Goal: Feedback & Contribution: Submit feedback/report problem

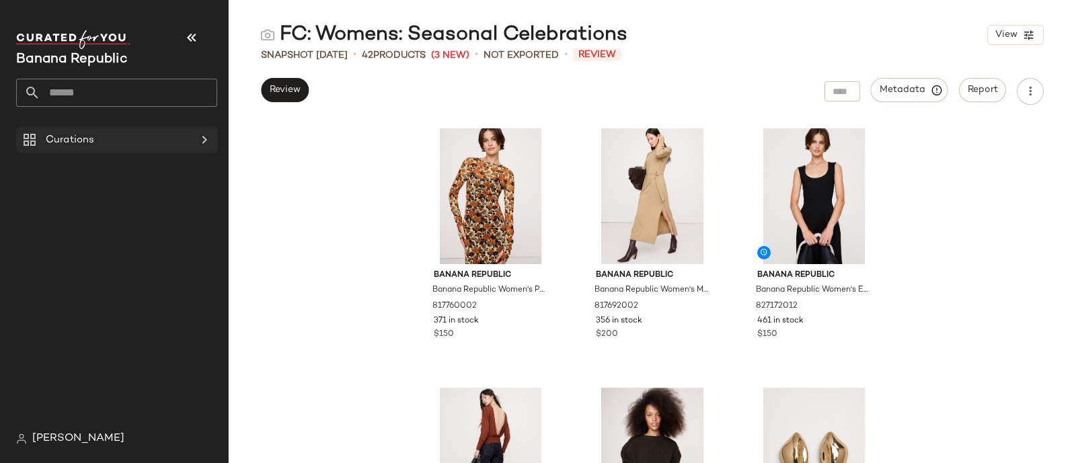
click at [195, 137] on div at bounding box center [203, 140] width 19 height 16
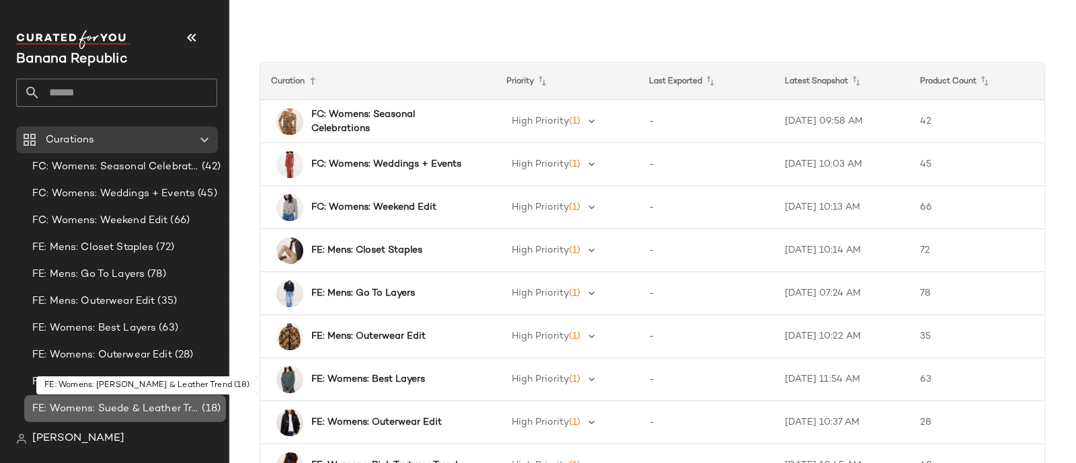
click at [128, 404] on span "FE: Womens: Suede & Leather Trend" at bounding box center [115, 408] width 167 height 15
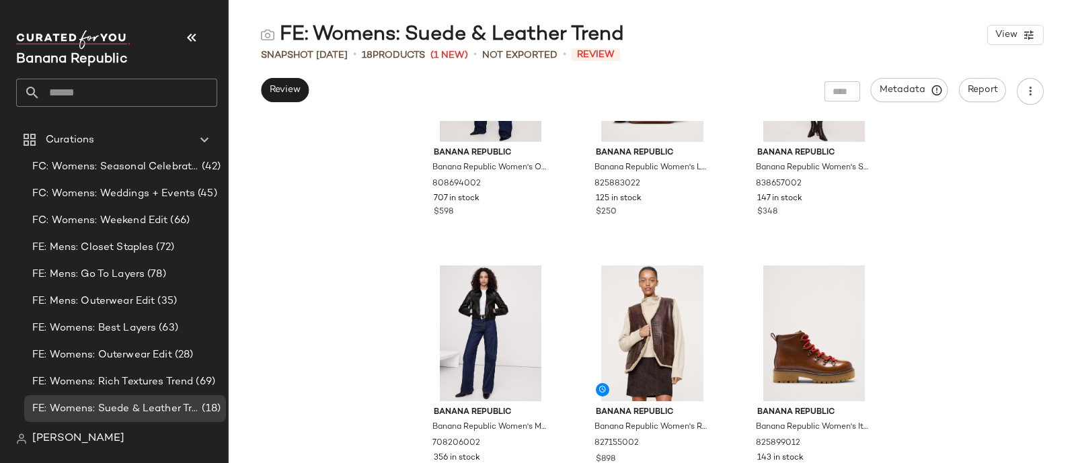
scroll to position [1217, 0]
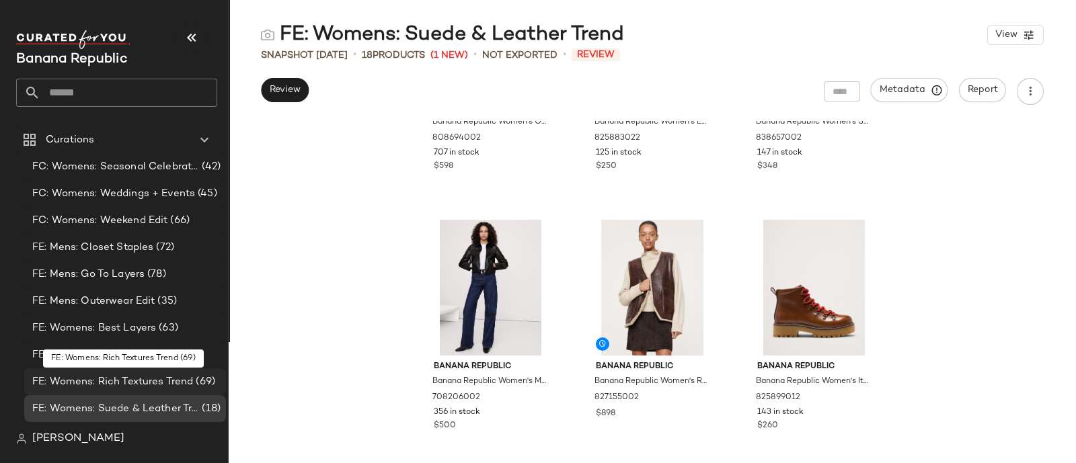
click at [134, 378] on span "FE: Womens: Rich Textures Trend" at bounding box center [112, 381] width 161 height 15
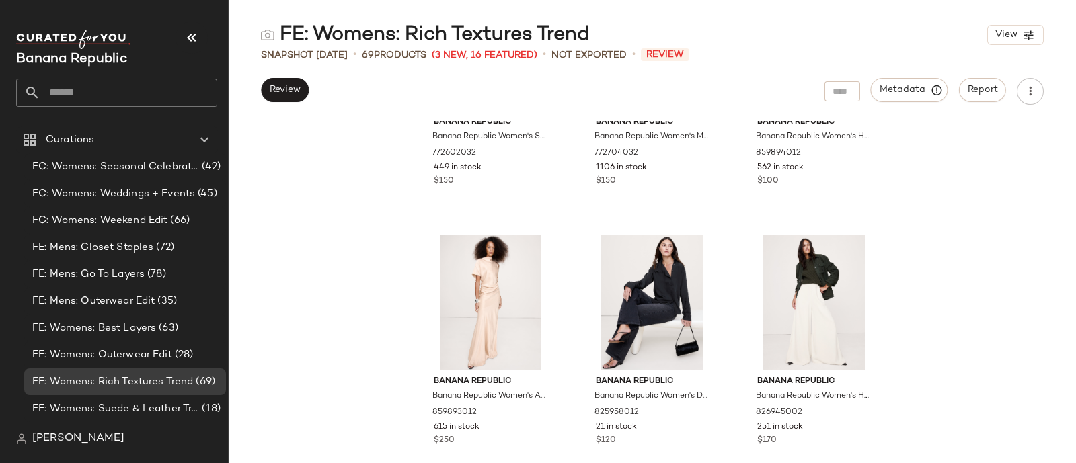
scroll to position [5628, 0]
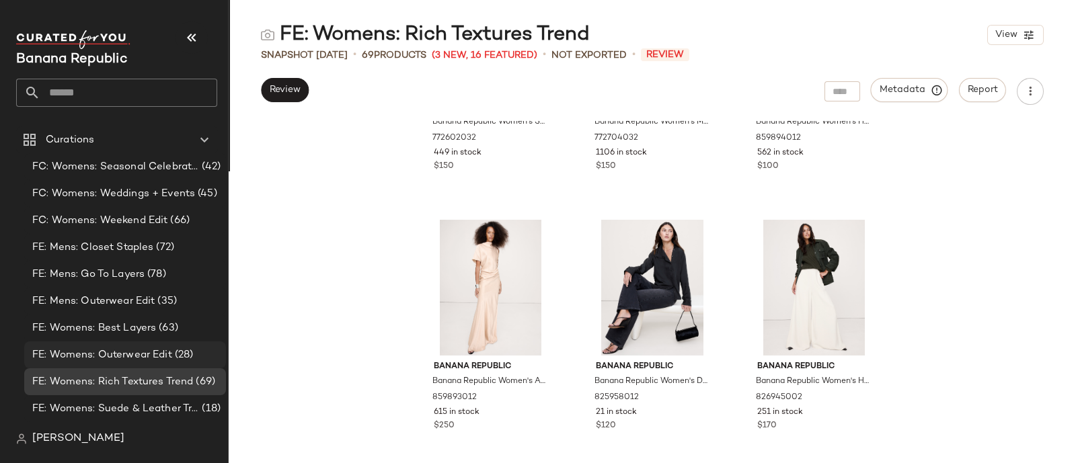
click at [114, 354] on span "FE: Womens: Outerwear Edit" at bounding box center [102, 355] width 140 height 15
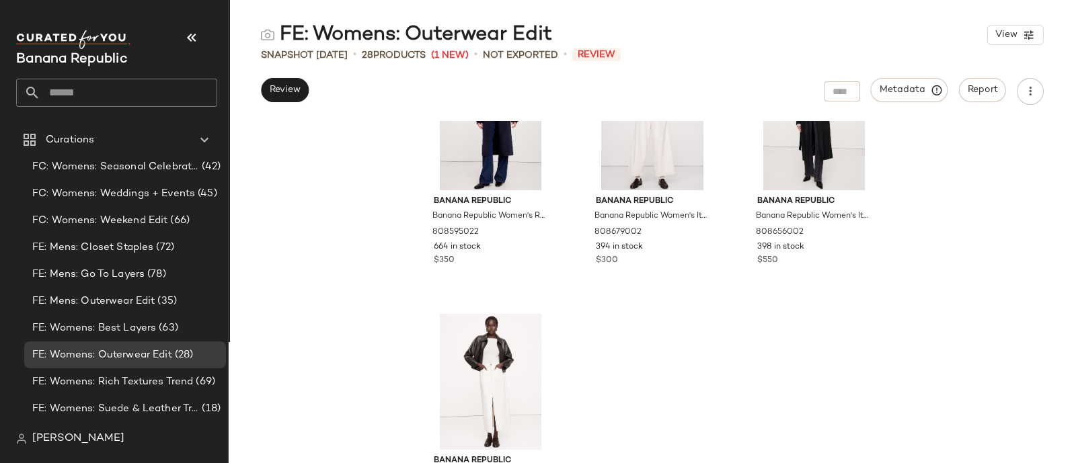
scroll to position [2255, 0]
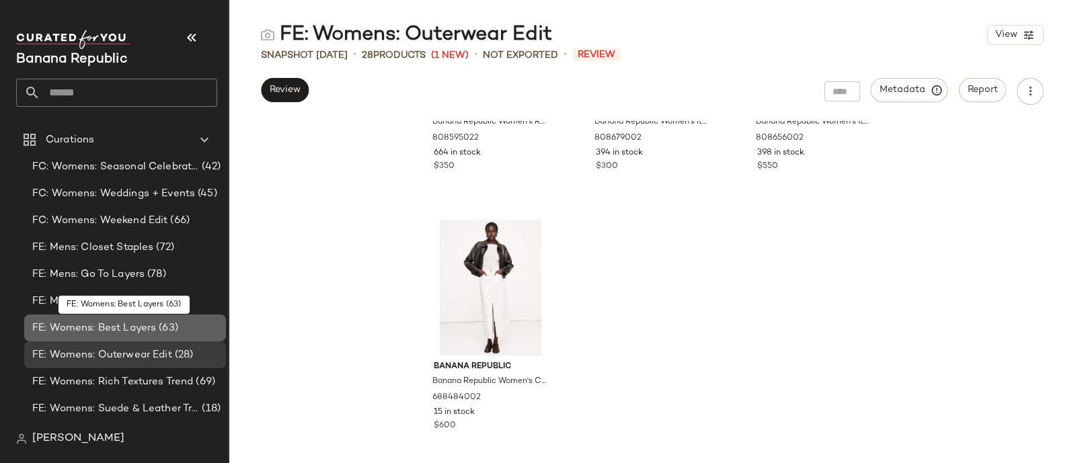
click at [106, 333] on span "FE: Womens: Best Layers" at bounding box center [94, 328] width 124 height 15
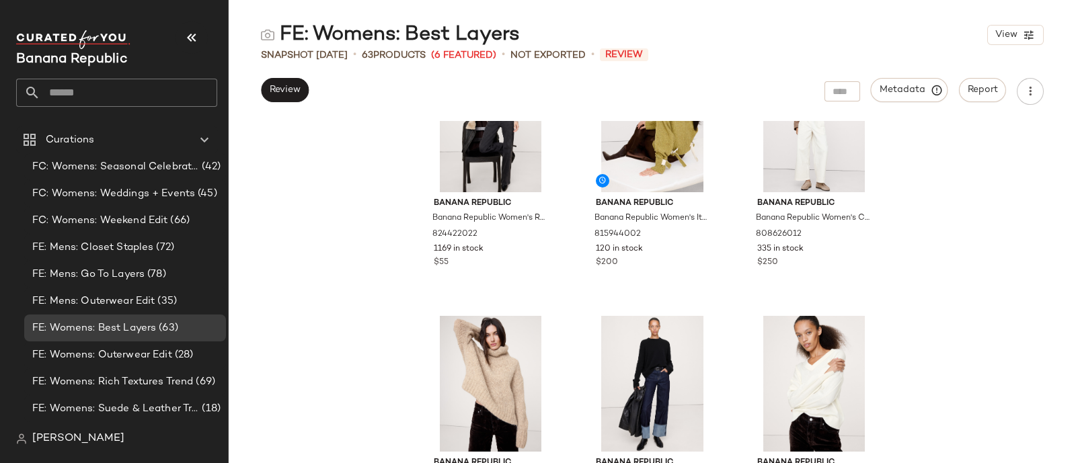
scroll to position [5109, 0]
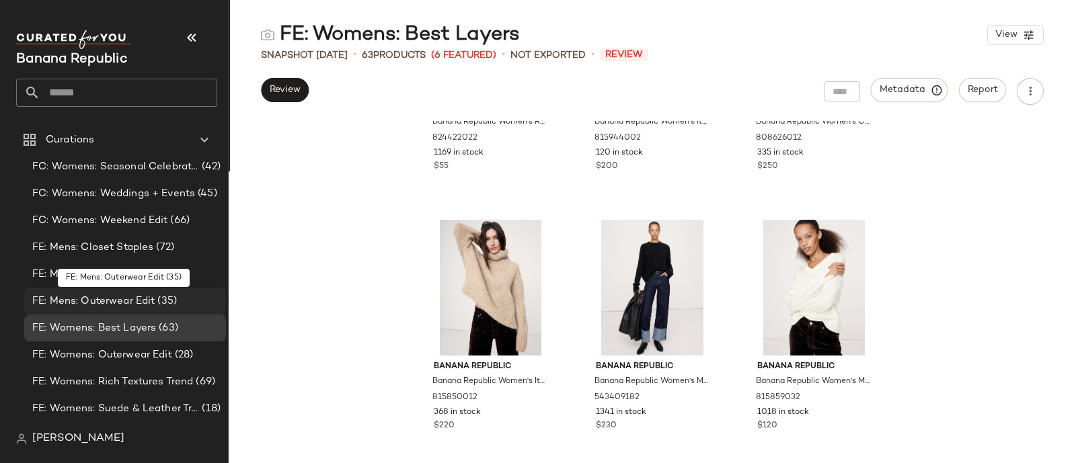
click at [91, 298] on span "FE: Mens: Outerwear Edit" at bounding box center [93, 301] width 122 height 15
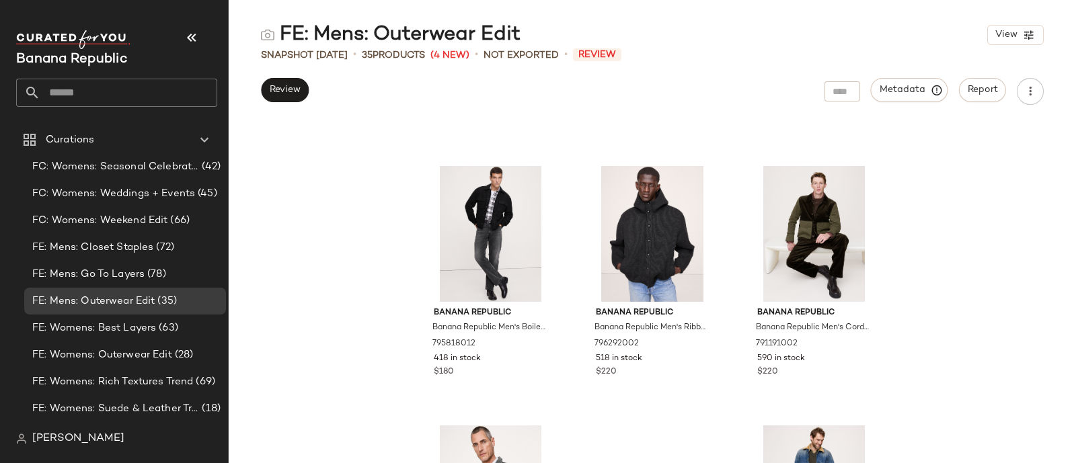
scroll to position [2774, 0]
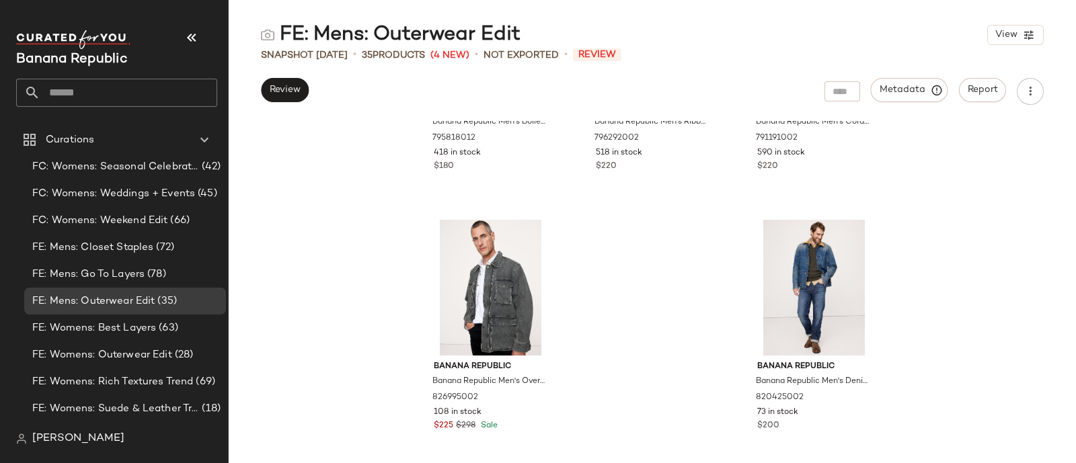
click at [625, 252] on div "Banana Republic Banana Republic Men's Boiled Wool-Blend Shirt Jacket Black Size…" at bounding box center [652, 292] width 847 height 342
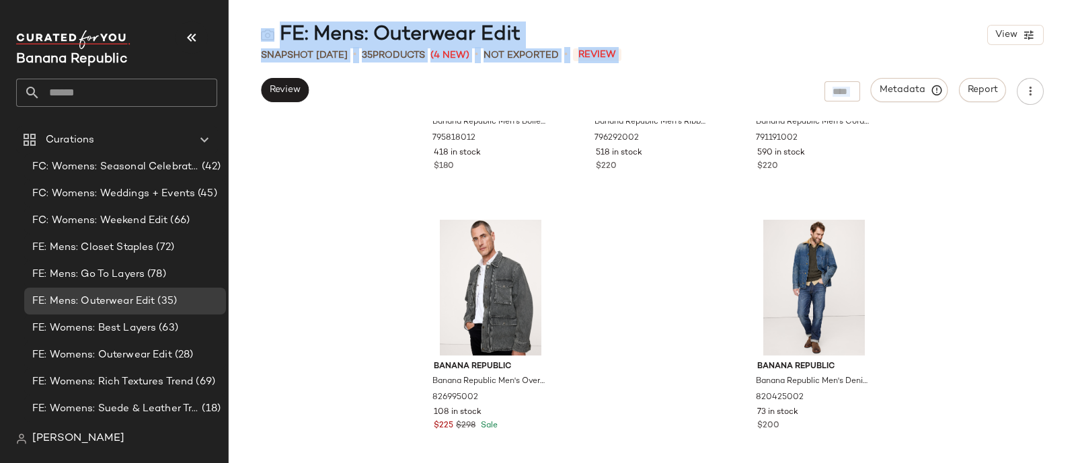
click at [625, 252] on div "Banana Republic Banana Republic Men's Boiled Wool-Blend Shirt Jacket Black Size…" at bounding box center [652, 292] width 847 height 342
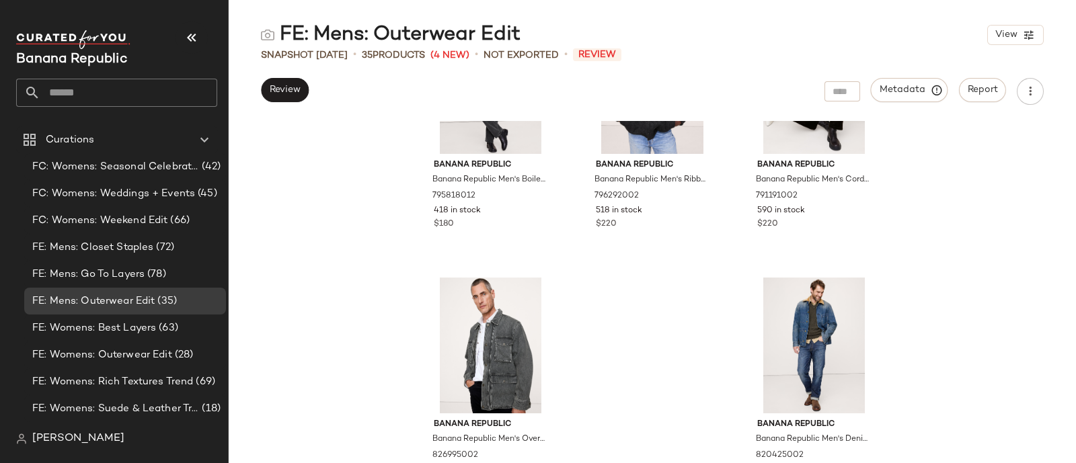
scroll to position [2774, 0]
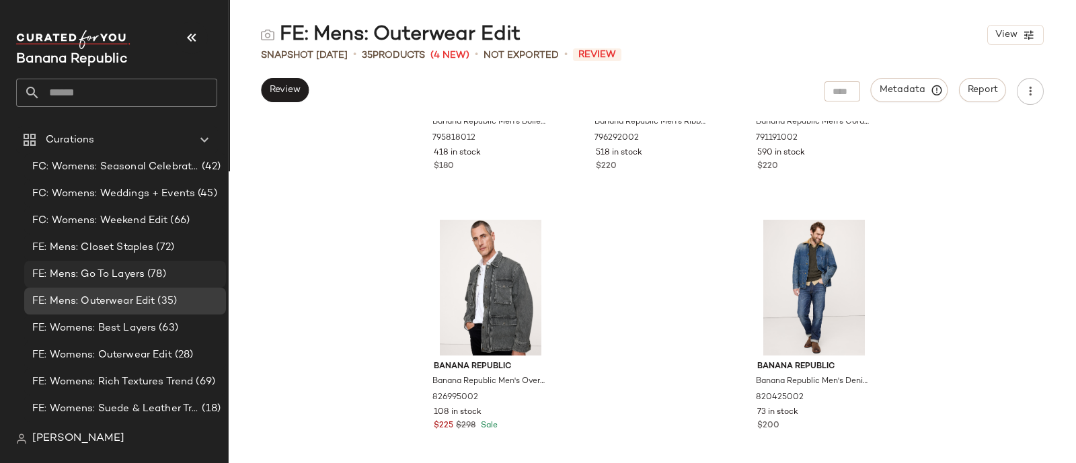
click at [83, 267] on span "FE: Mens: Go To Layers" at bounding box center [88, 274] width 112 height 15
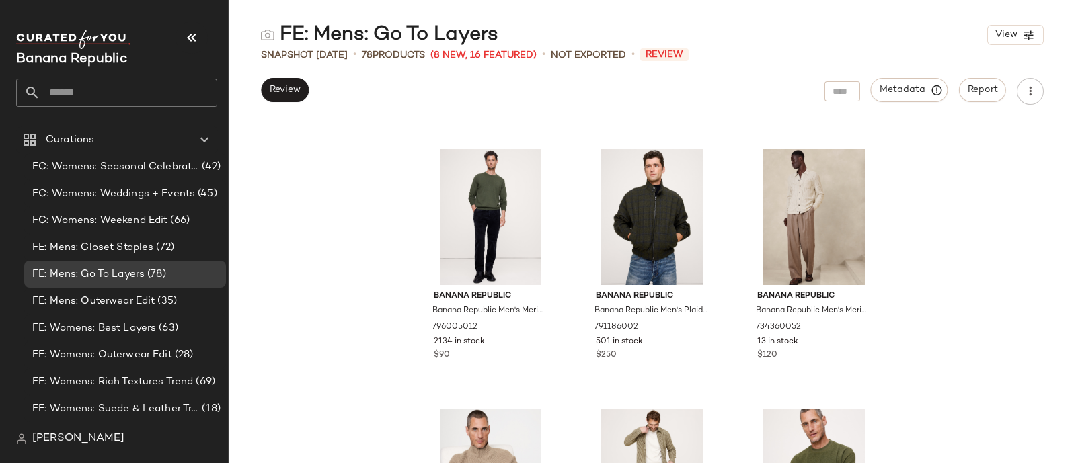
scroll to position [2325, 0]
click at [134, 401] on span "FE: Womens: Suede & Leather Trend" at bounding box center [115, 408] width 167 height 15
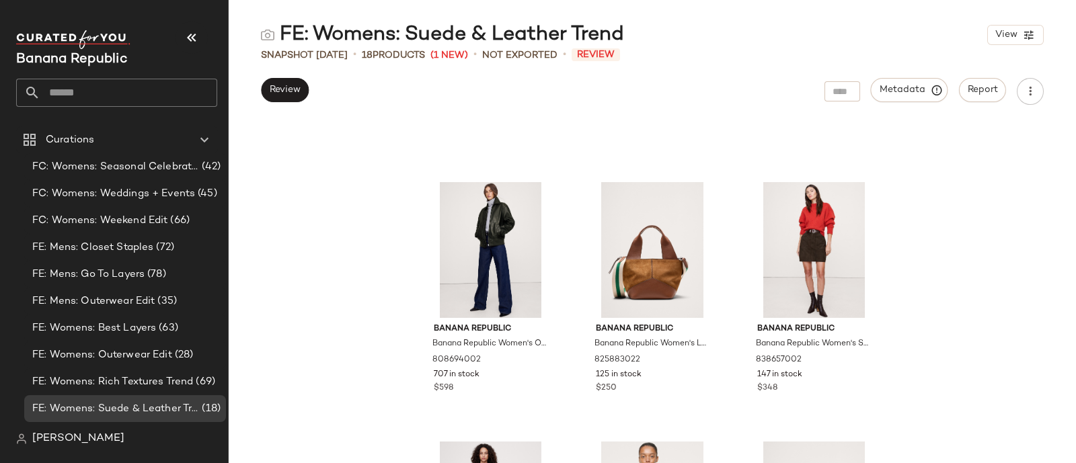
scroll to position [1217, 0]
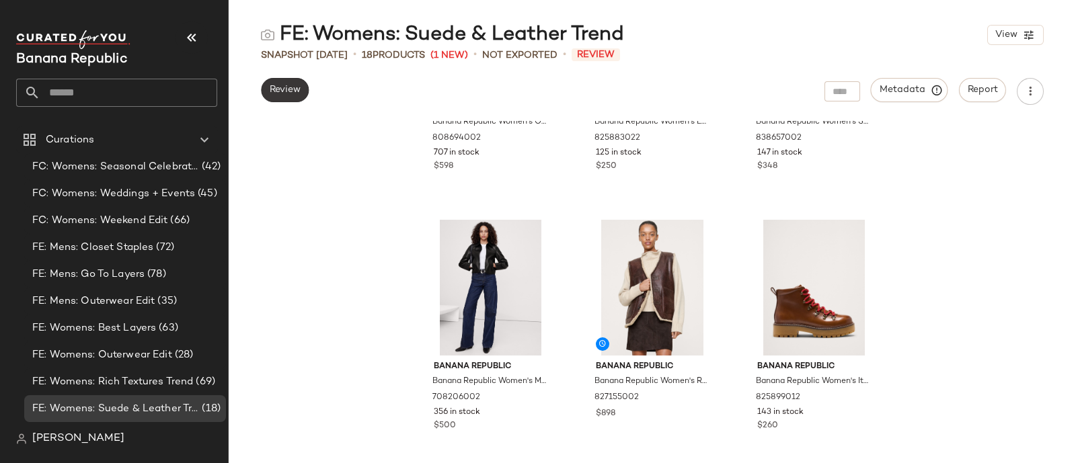
click at [282, 89] on span "Review" at bounding box center [285, 90] width 32 height 11
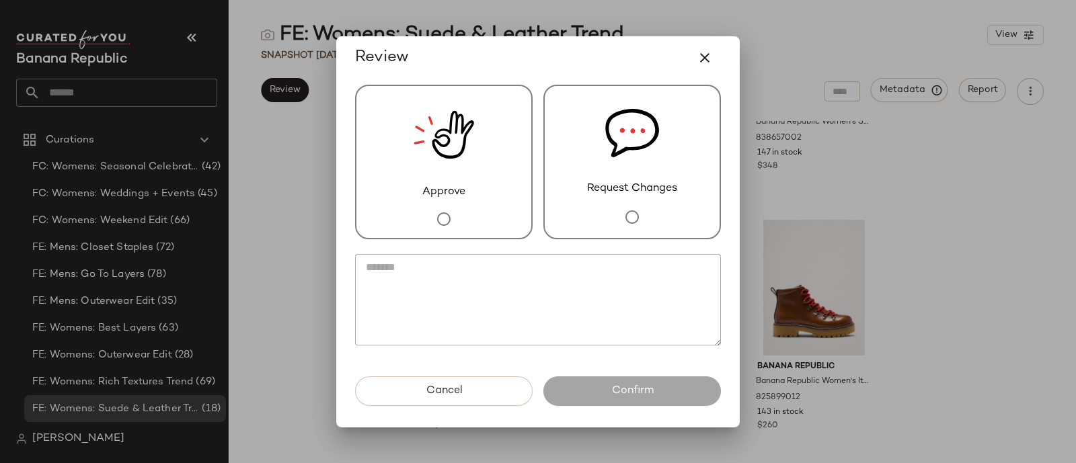
click at [531, 185] on div "Approve" at bounding box center [443, 162] width 177 height 155
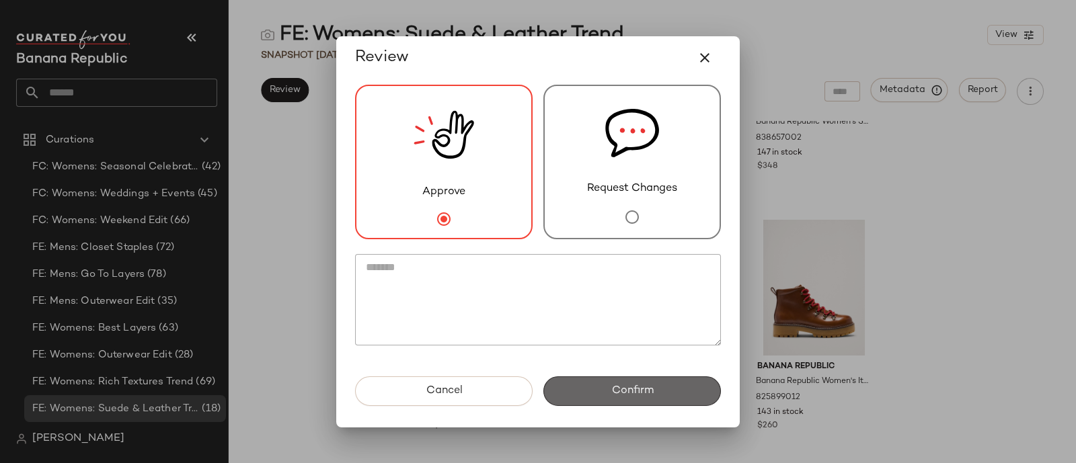
click at [652, 390] on span "Confirm" at bounding box center [631, 391] width 42 height 13
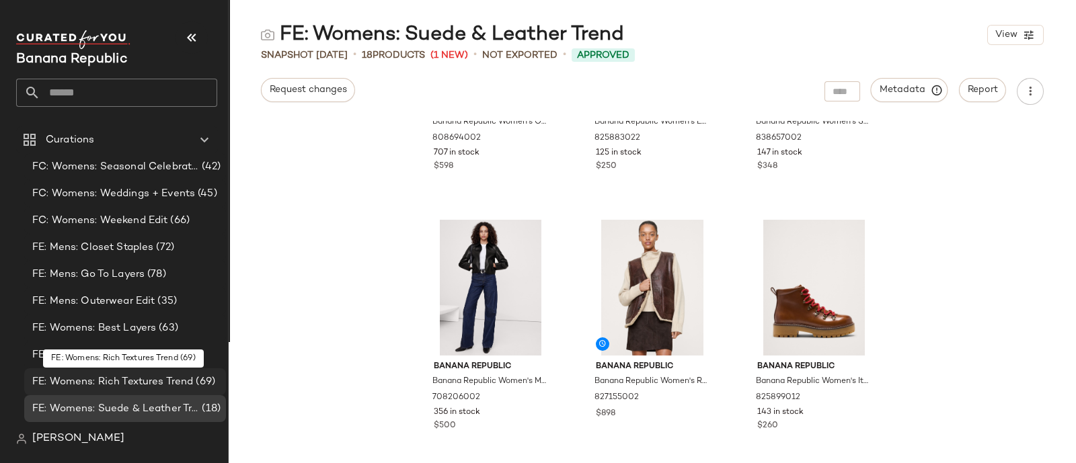
click at [119, 376] on span "FE: Womens: Rich Textures Trend" at bounding box center [112, 381] width 161 height 15
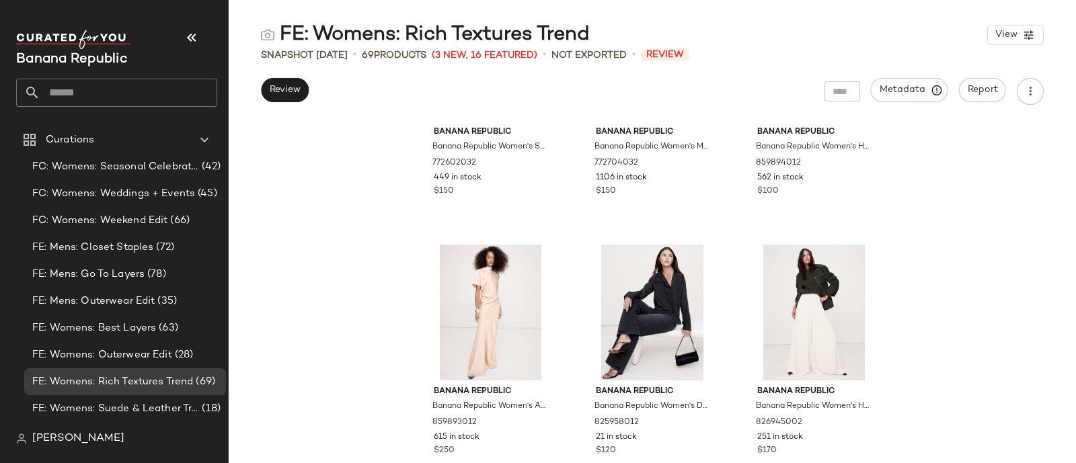
scroll to position [5628, 0]
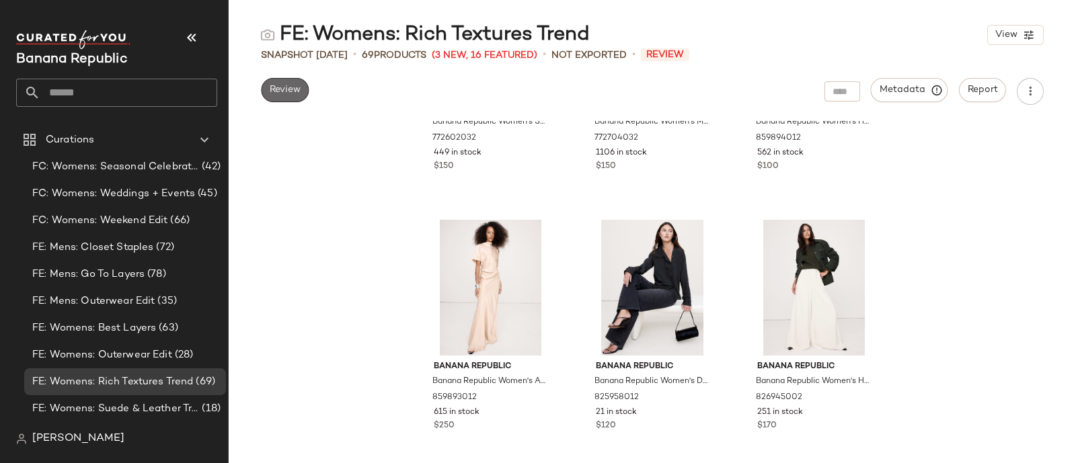
click at [288, 89] on span "Review" at bounding box center [285, 90] width 32 height 11
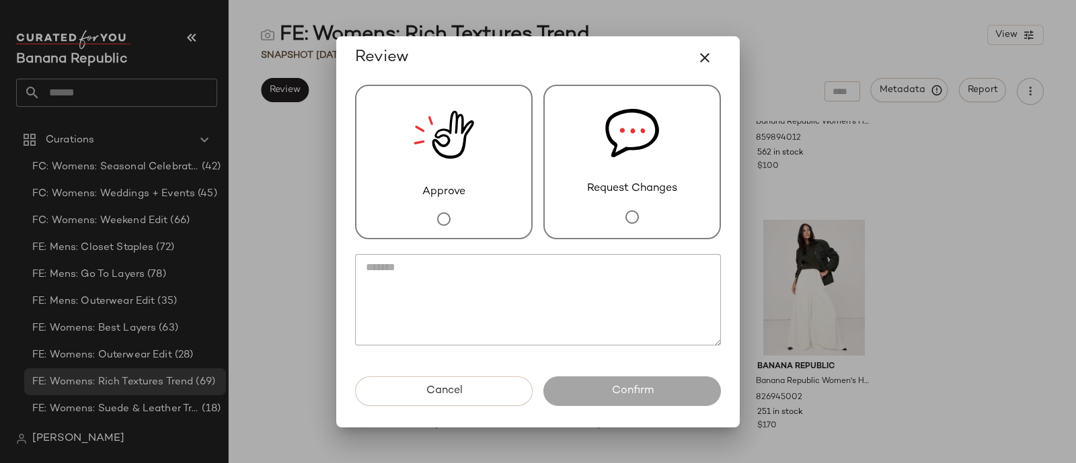
click at [429, 163] on img at bounding box center [443, 135] width 61 height 98
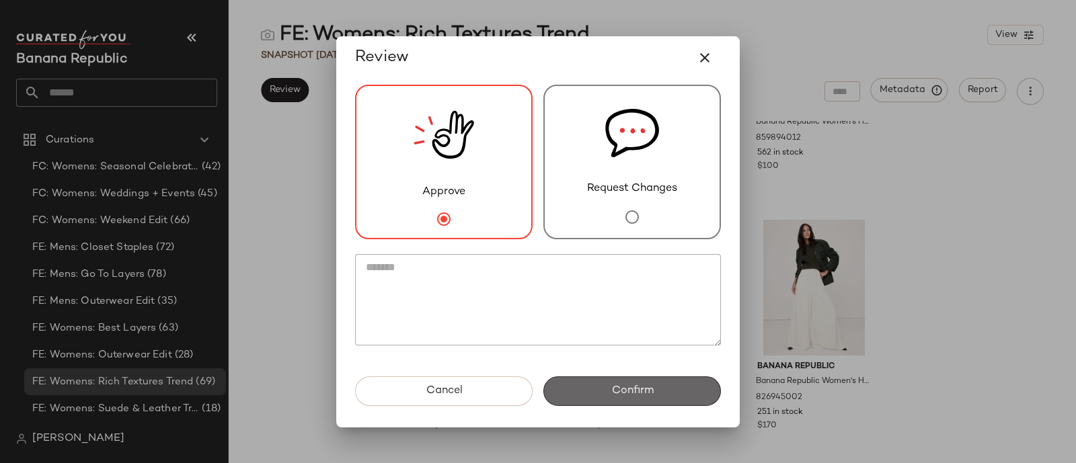
click at [620, 385] on span "Confirm" at bounding box center [631, 391] width 42 height 13
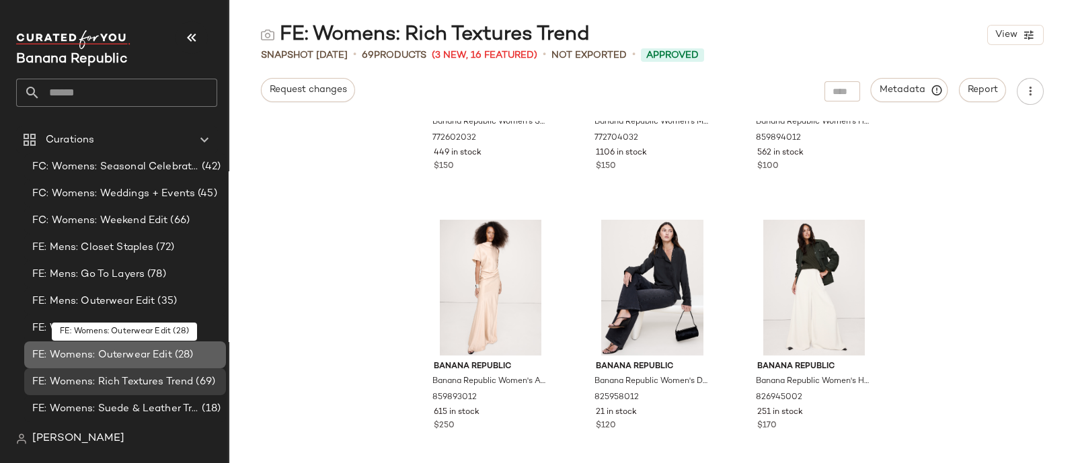
click at [146, 359] on span "FE: Womens: Outerwear Edit" at bounding box center [102, 355] width 140 height 15
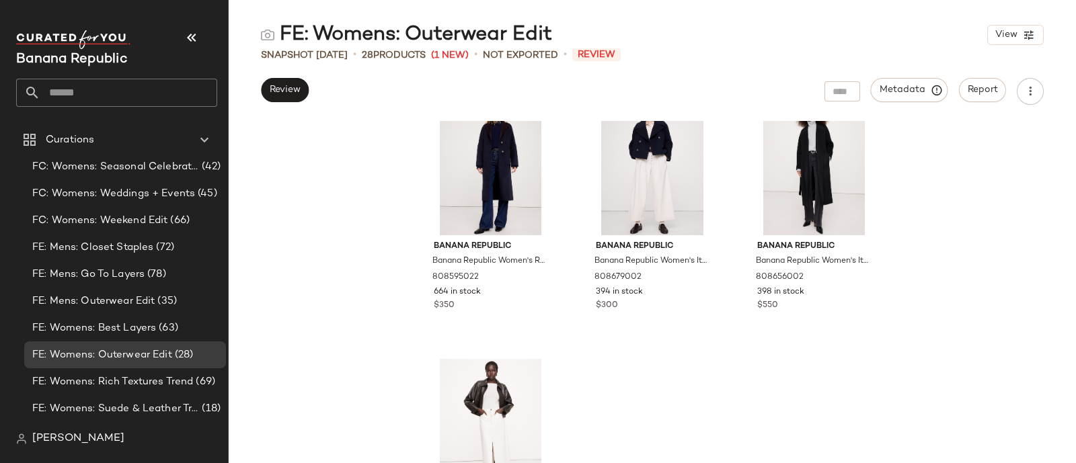
scroll to position [2255, 0]
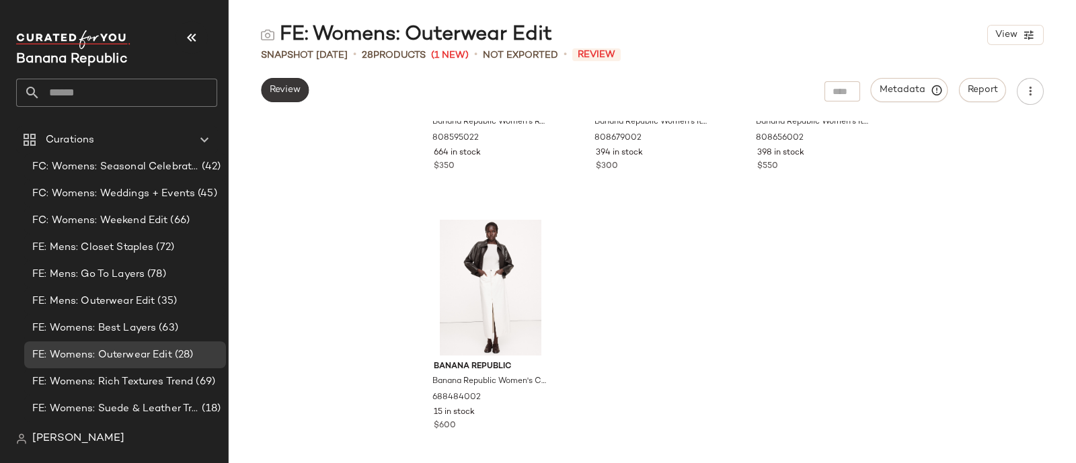
click at [282, 85] on span "Review" at bounding box center [285, 90] width 32 height 11
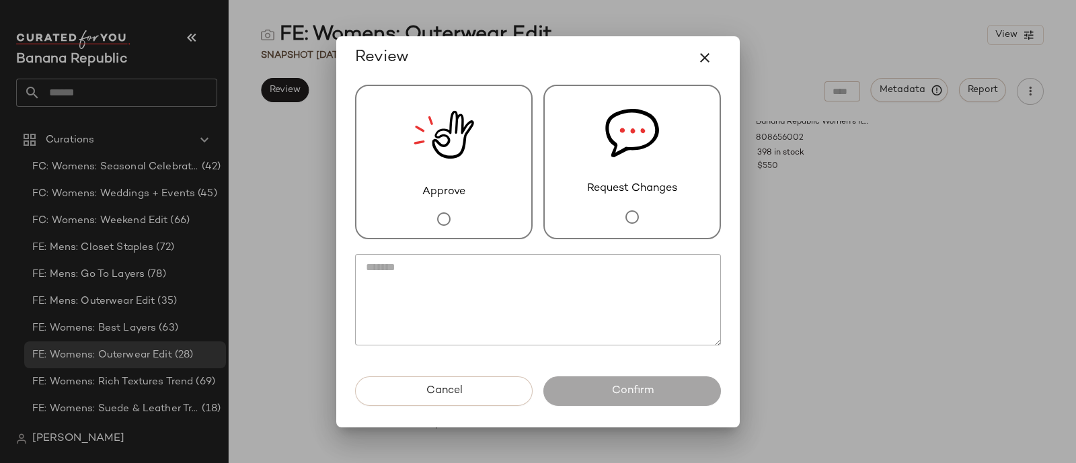
click at [488, 272] on textarea at bounding box center [538, 299] width 366 height 91
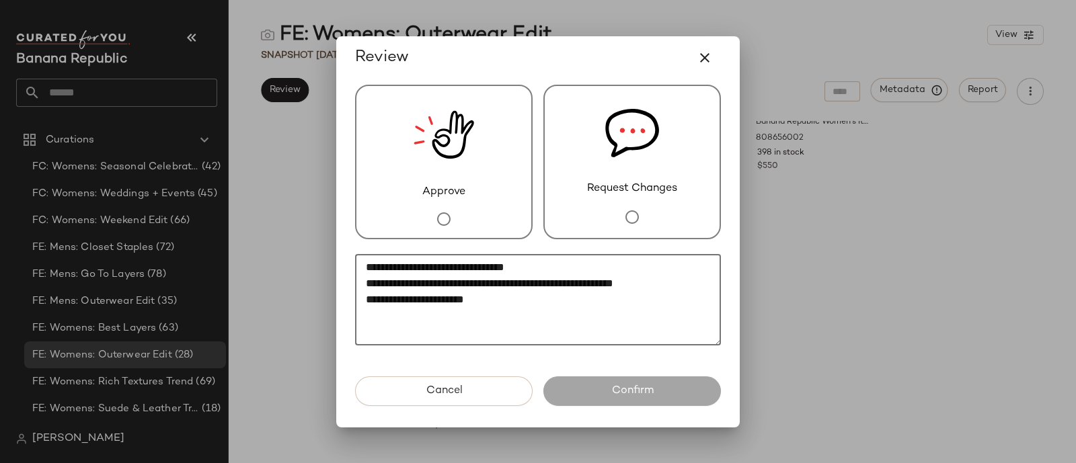
type textarea "**********"
click at [659, 154] on div "Request Changes" at bounding box center [631, 162] width 177 height 155
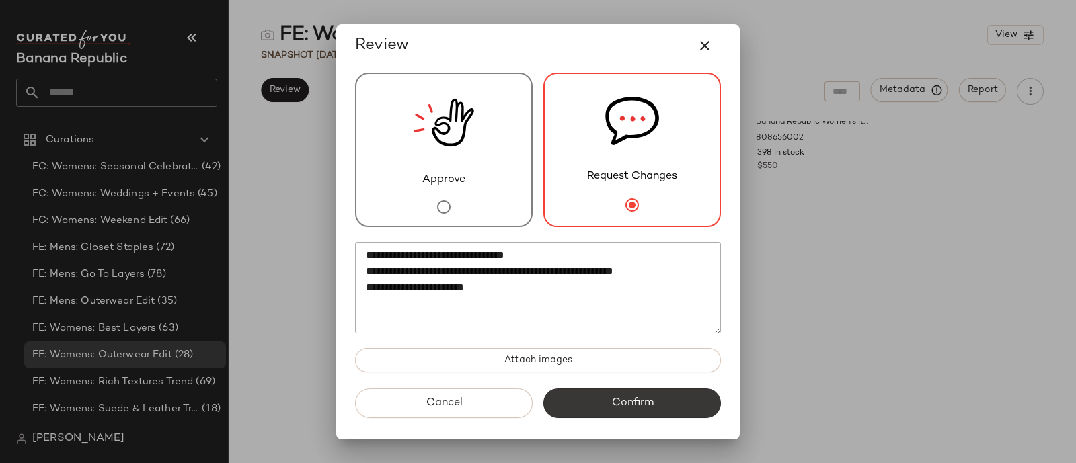
click at [612, 409] on span "Confirm" at bounding box center [631, 403] width 42 height 13
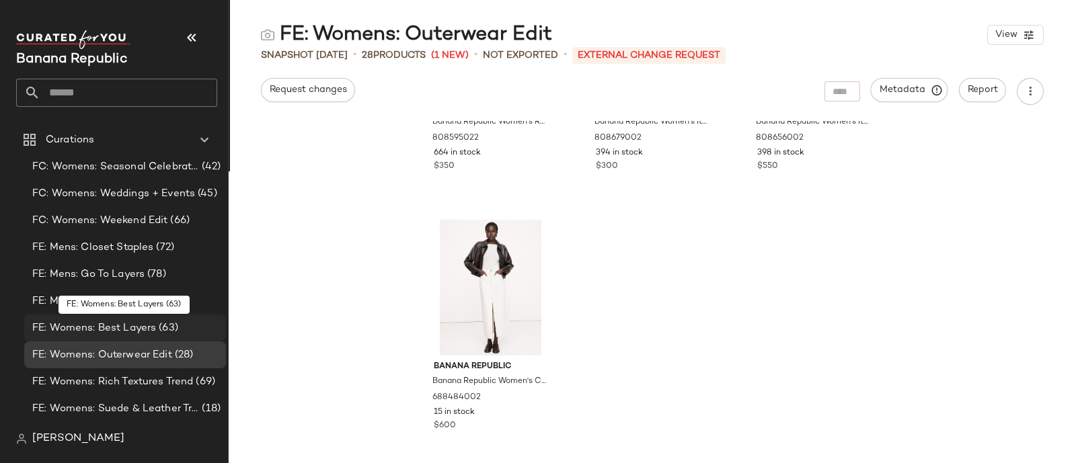
click at [158, 317] on div "FE: Womens: Best Layers (63)" at bounding box center [125, 328] width 202 height 27
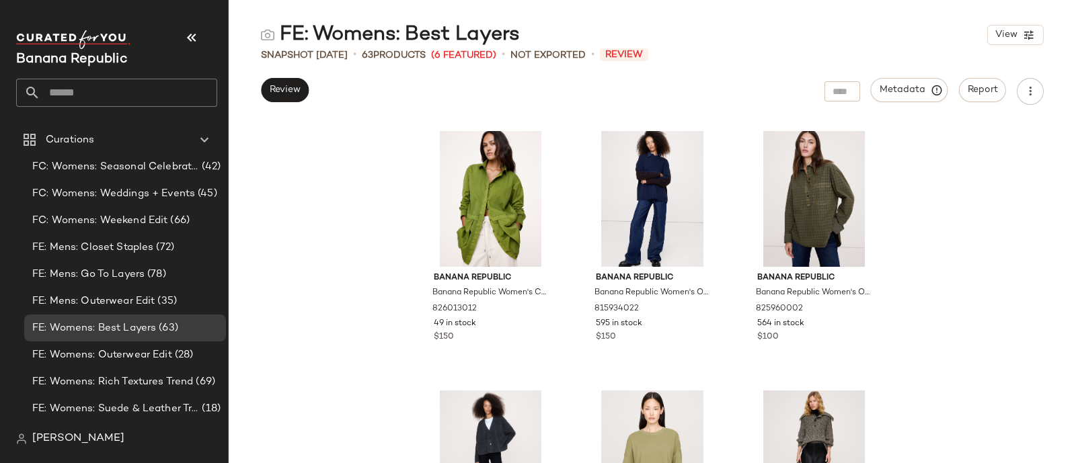
scroll to position [787, 0]
click at [448, 307] on span "826013012" at bounding box center [454, 309] width 44 height 12
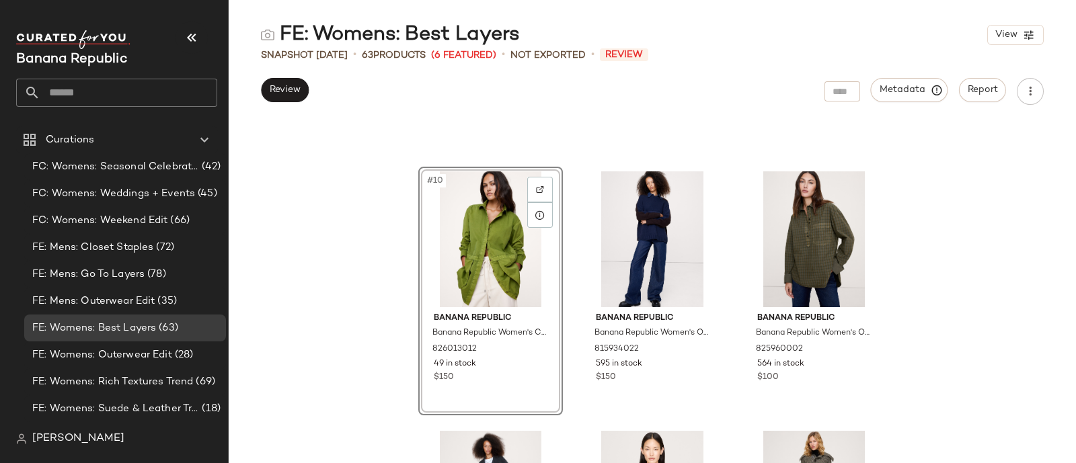
scroll to position [750, 0]
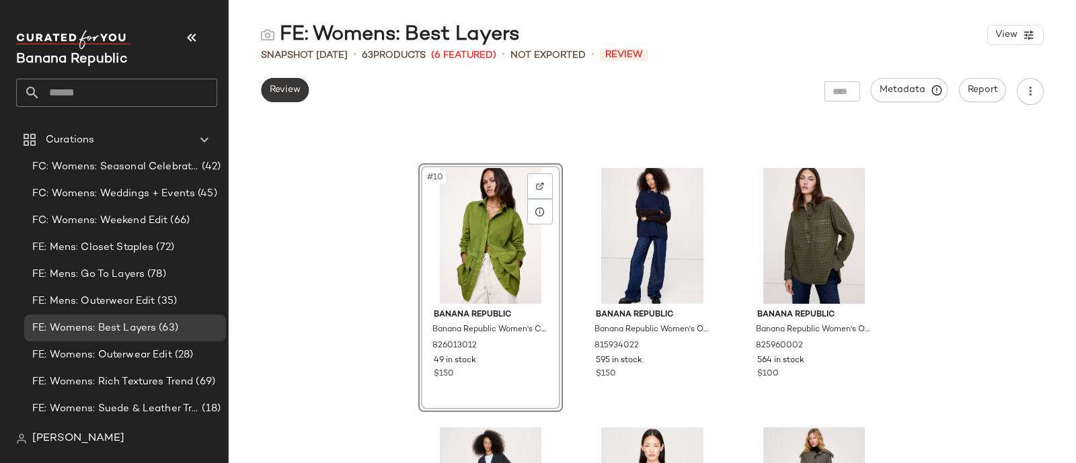
click at [293, 79] on button "Review" at bounding box center [285, 90] width 48 height 24
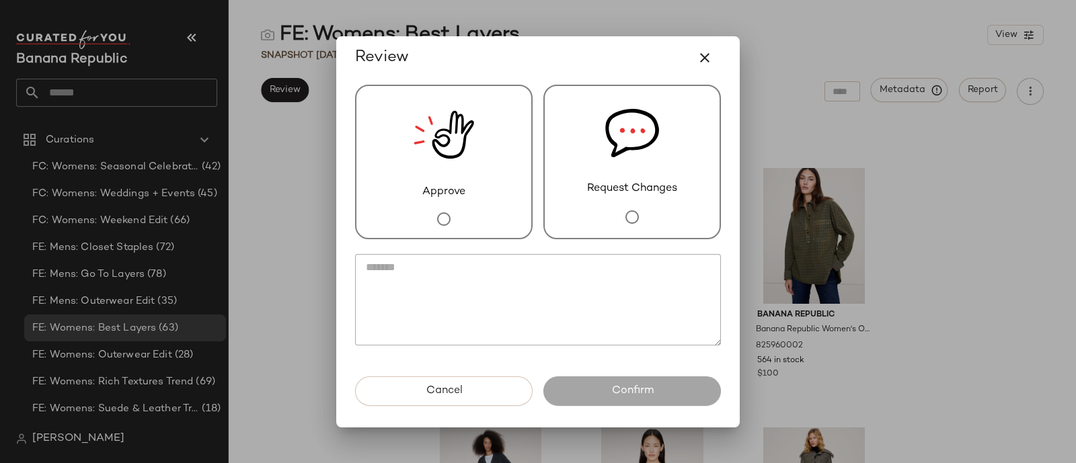
click at [578, 193] on div "Request Changes" at bounding box center [631, 162] width 177 height 155
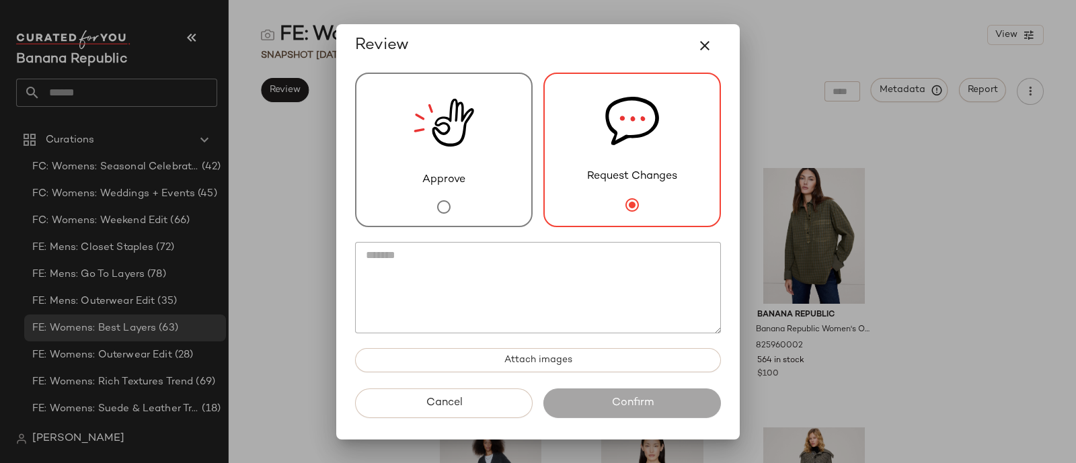
click at [530, 282] on textarea at bounding box center [538, 287] width 366 height 91
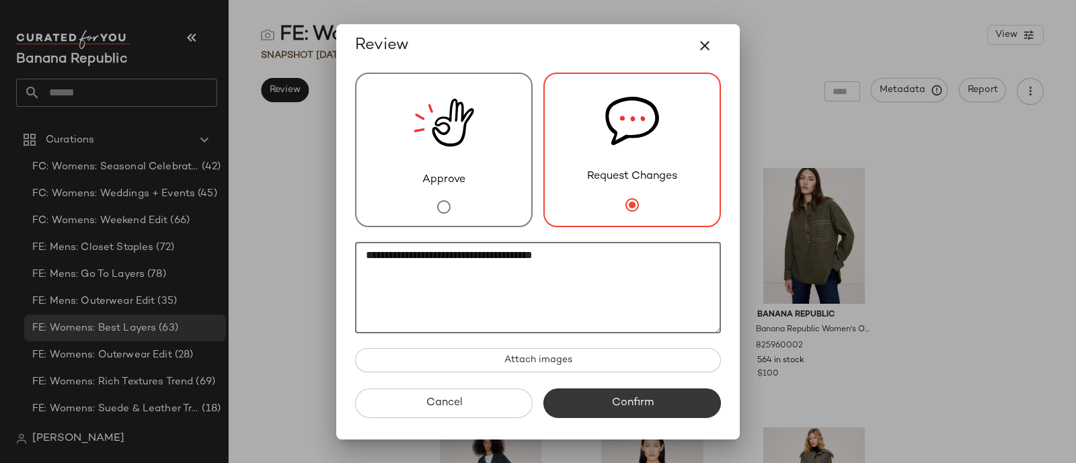
type textarea "**********"
click at [655, 414] on button "Confirm" at bounding box center [631, 404] width 177 height 30
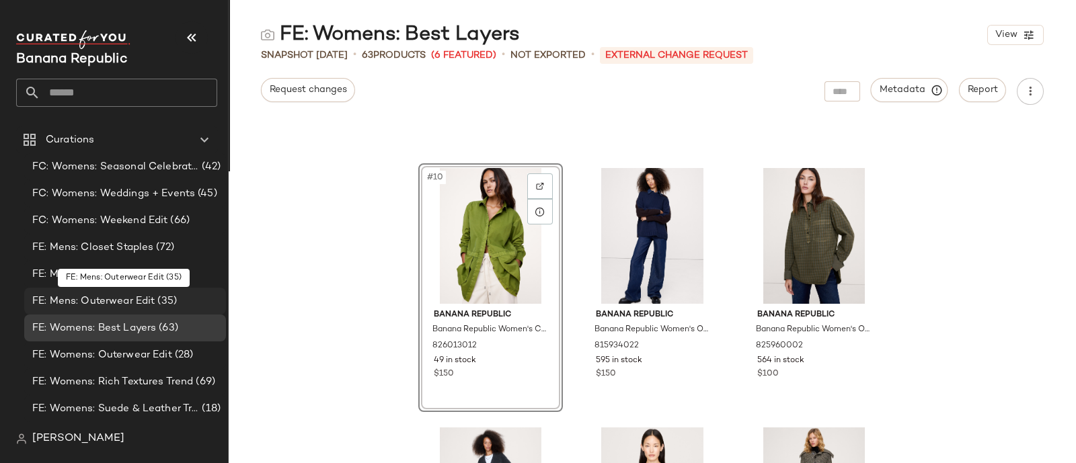
click at [126, 303] on span "FE: Mens: Outerwear Edit" at bounding box center [93, 301] width 122 height 15
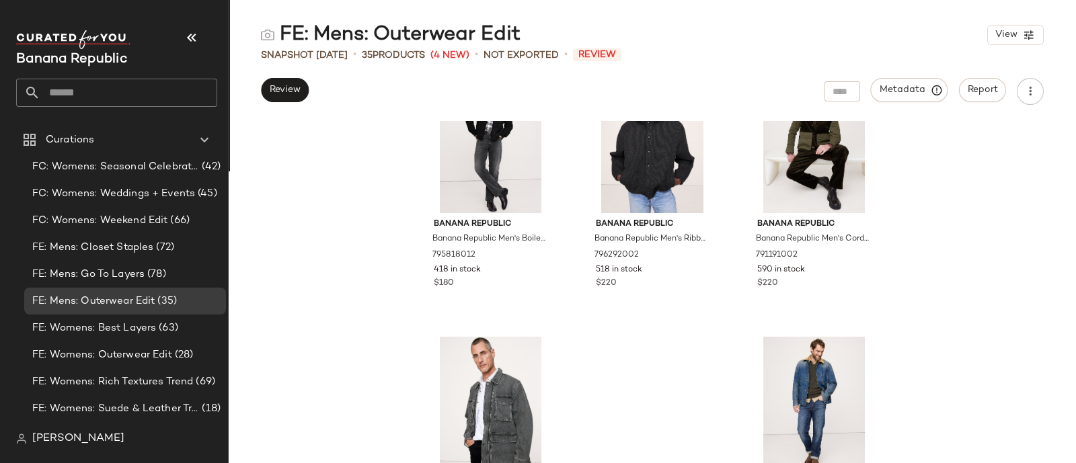
scroll to position [2774, 0]
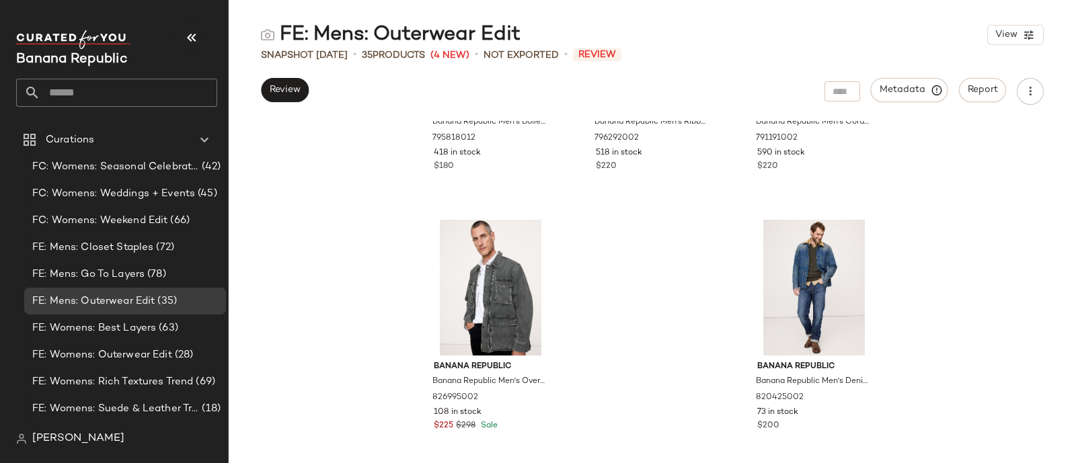
click at [643, 271] on div "Banana Republic Banana Republic Men's Boiled Wool-Blend Shirt Jacket Black Size…" at bounding box center [652, 292] width 847 height 342
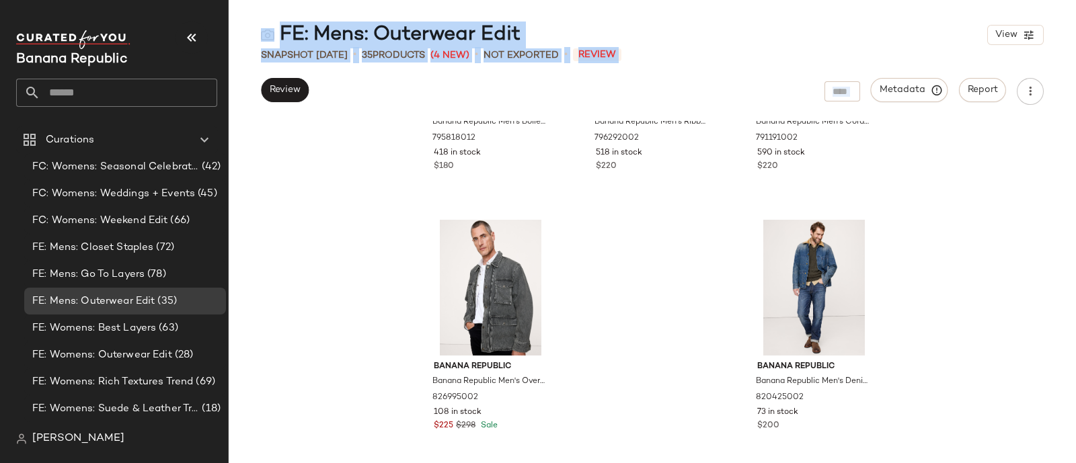
click at [643, 271] on div "Banana Republic Banana Republic Men's Boiled Wool-Blend Shirt Jacket Black Size…" at bounding box center [652, 292] width 847 height 342
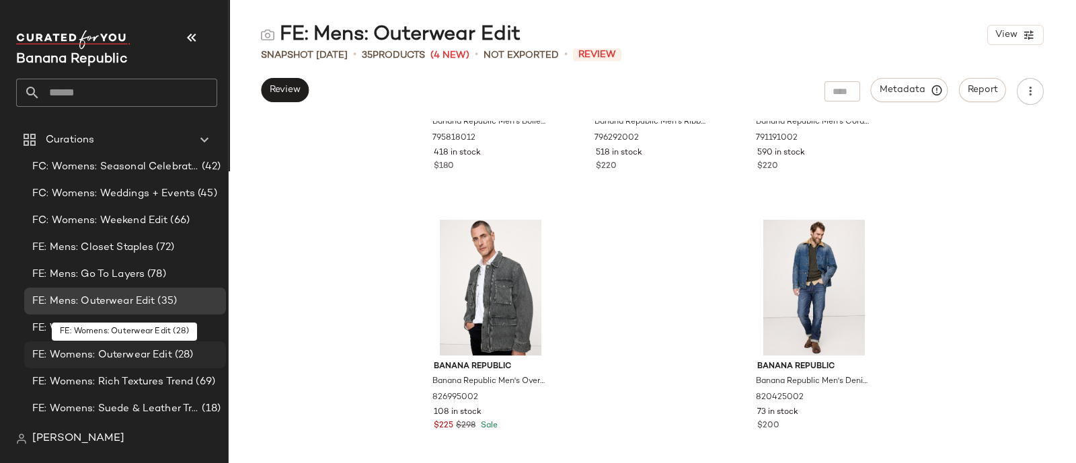
click at [161, 357] on span "FE: Womens: Outerwear Edit" at bounding box center [102, 355] width 140 height 15
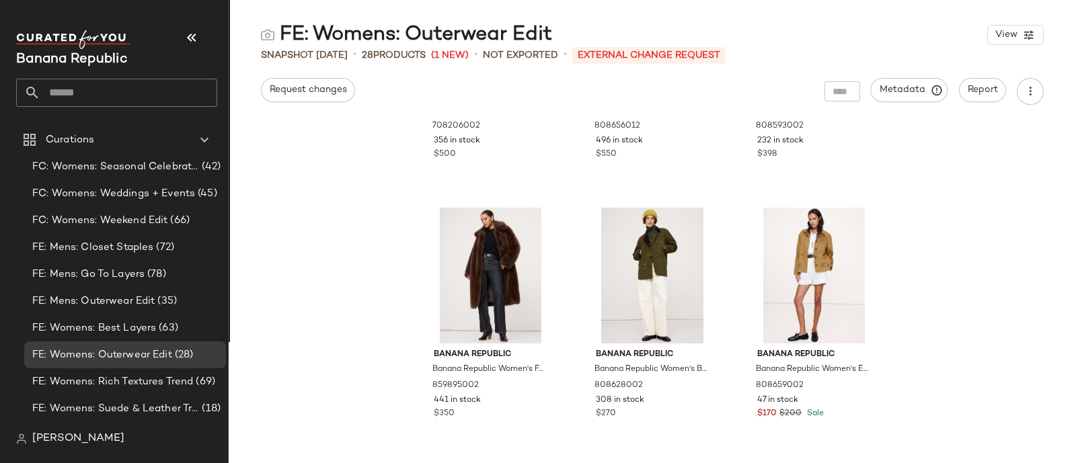
scroll to position [1226, 0]
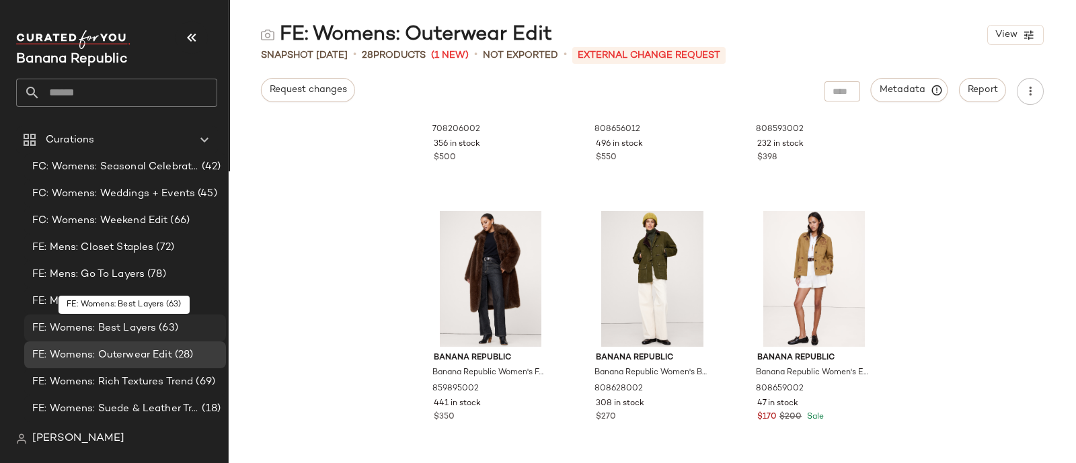
click at [119, 331] on span "FE: Womens: Best Layers" at bounding box center [94, 328] width 124 height 15
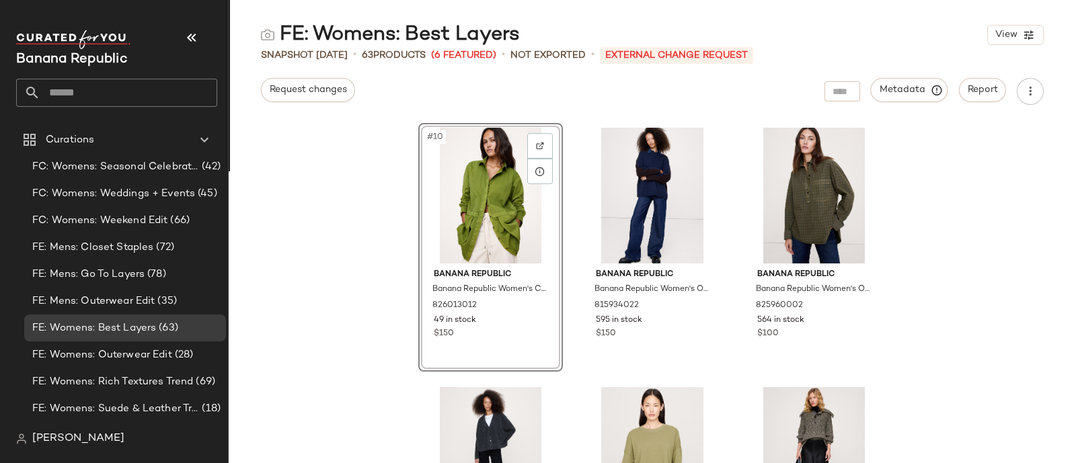
scroll to position [717, 0]
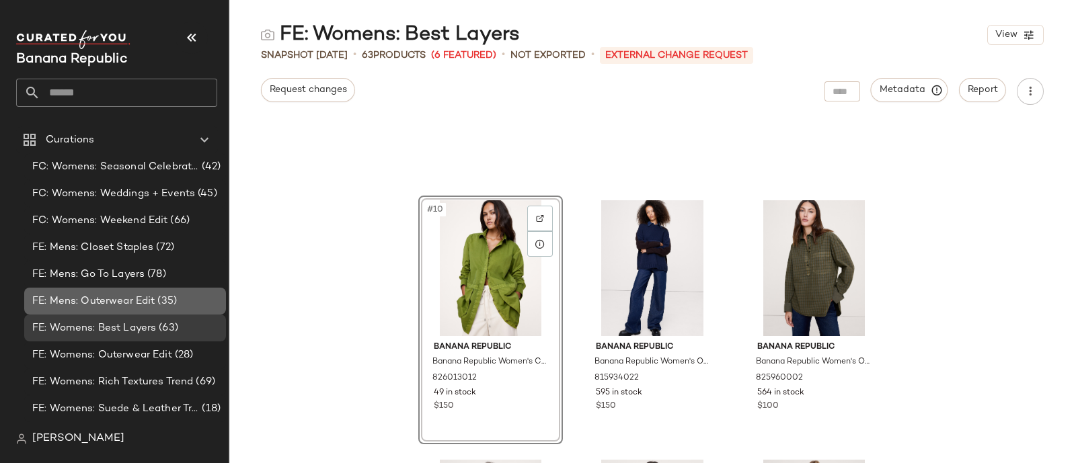
click at [146, 301] on span "FE: Mens: Outerwear Edit" at bounding box center [93, 301] width 122 height 15
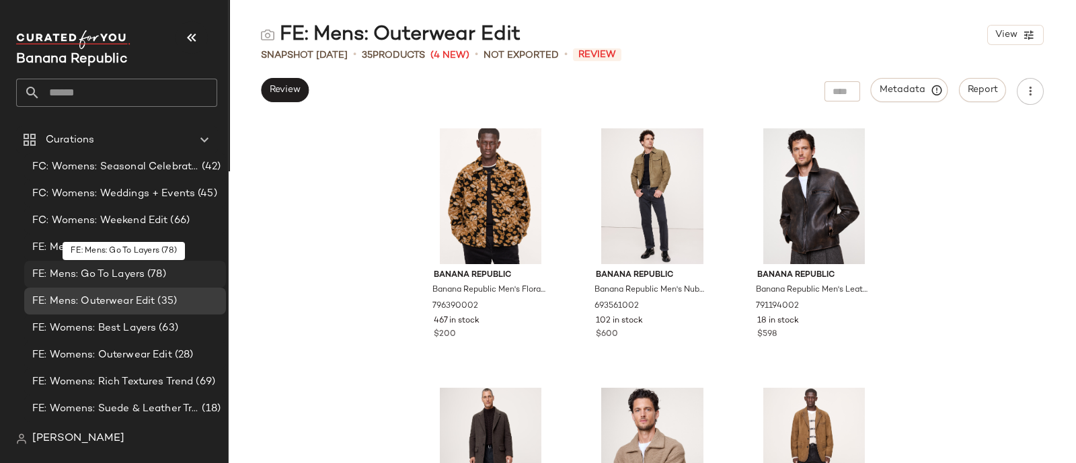
click at [90, 276] on span "FE: Mens: Go To Layers" at bounding box center [88, 274] width 112 height 15
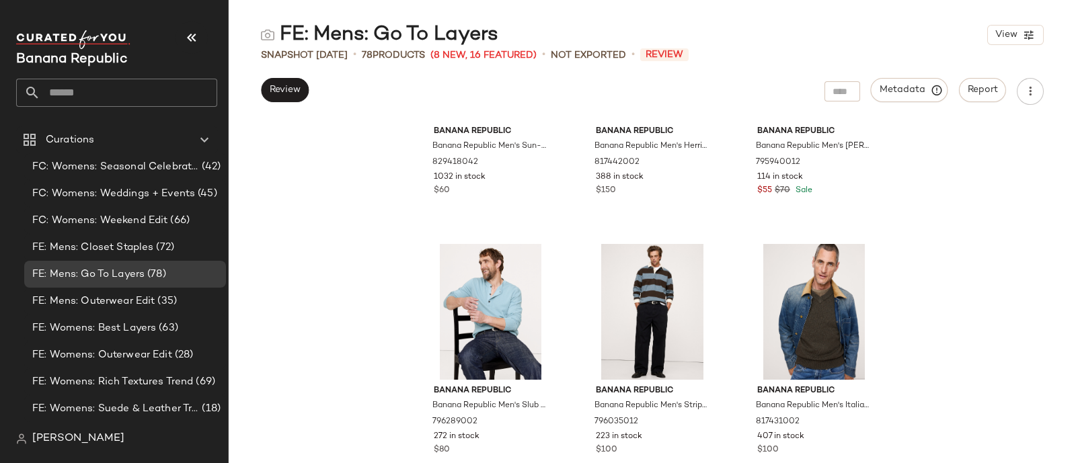
scroll to position [1454, 0]
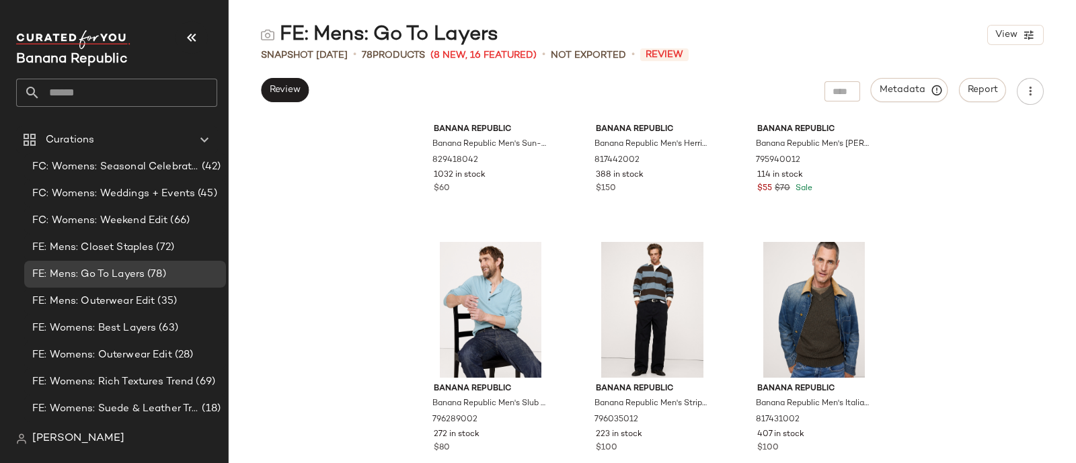
click at [372, 262] on div "Banana Republic Banana Republic Men's Sun-Faded Heavyweight Soft Cotton T-Shirt…" at bounding box center [652, 292] width 847 height 342
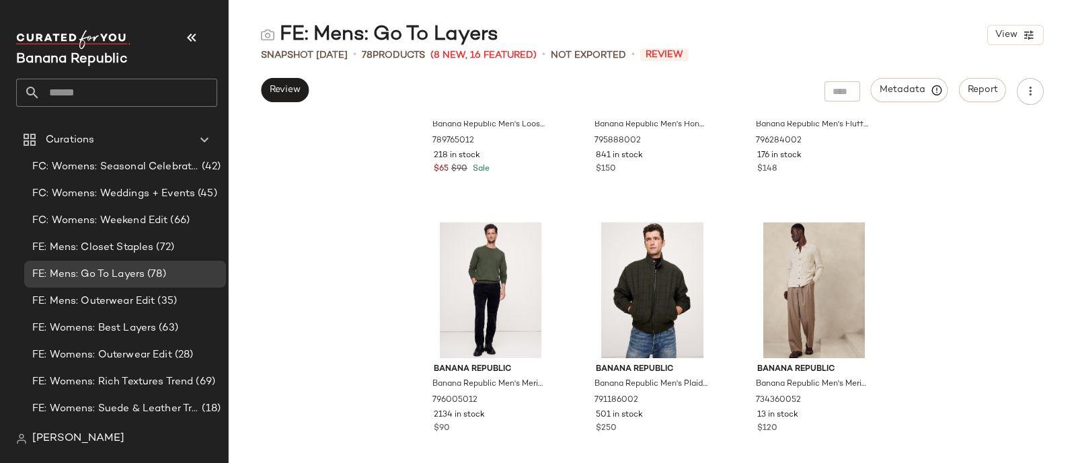
scroll to position [2258, 0]
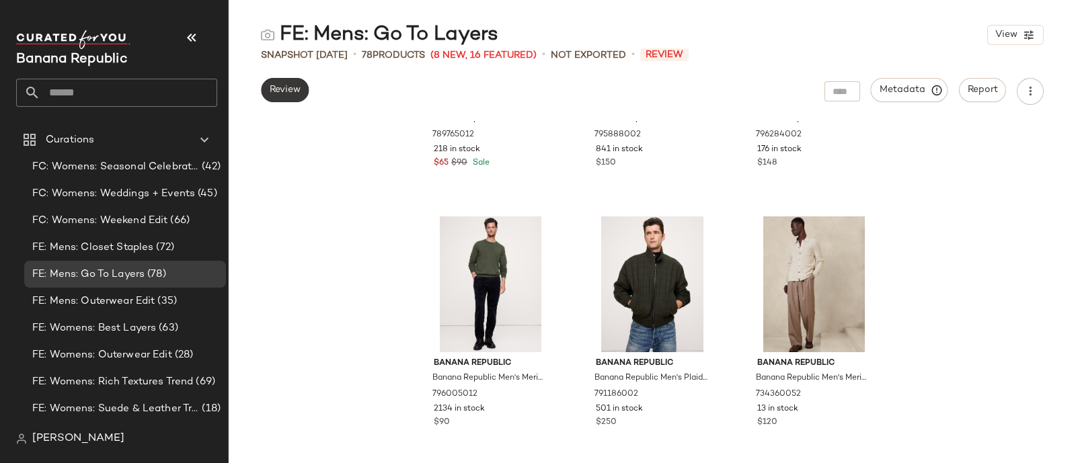
click at [283, 94] on span "Review" at bounding box center [285, 90] width 32 height 11
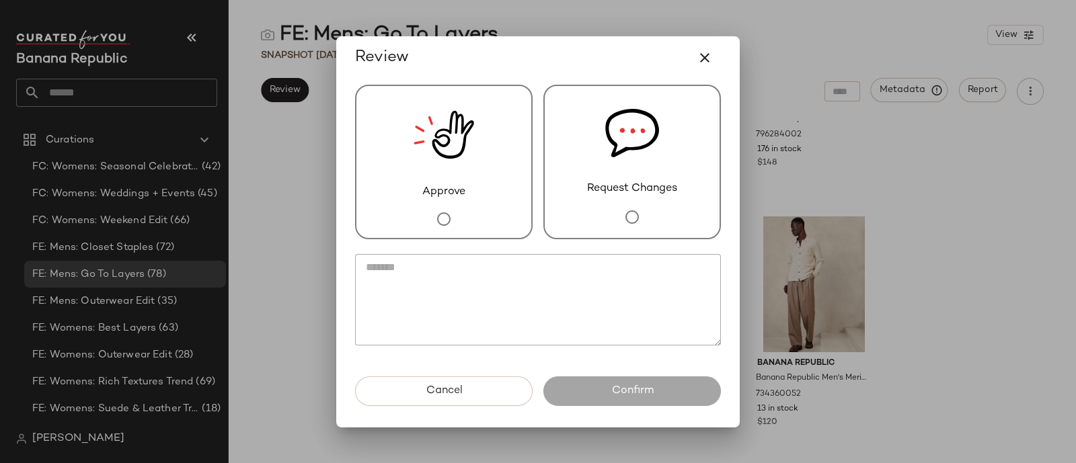
click at [599, 219] on div "Request Changes" at bounding box center [631, 162] width 177 height 155
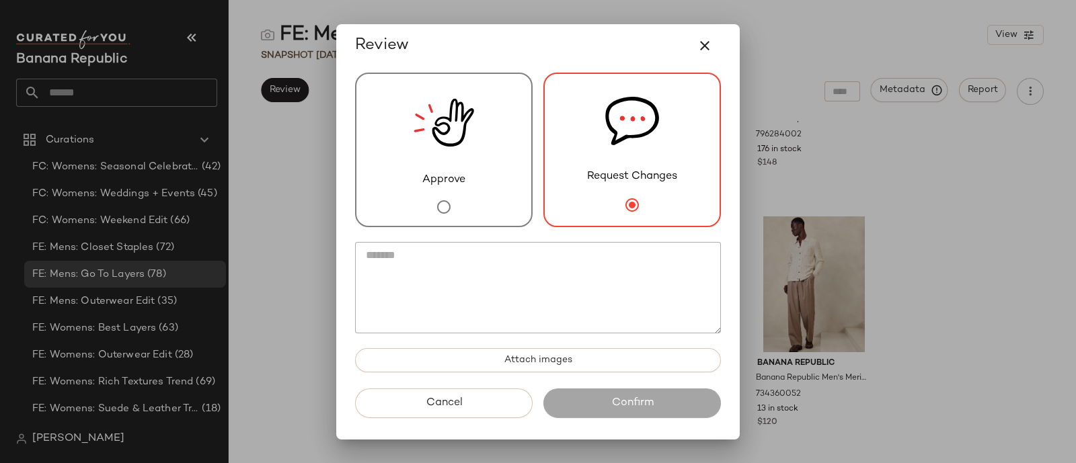
click at [540, 277] on textarea at bounding box center [538, 287] width 366 height 91
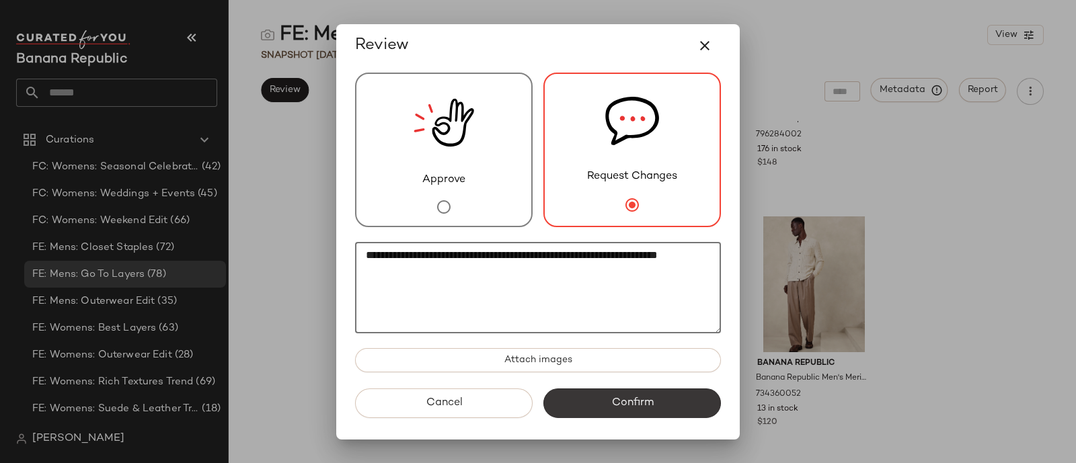
type textarea "**********"
click at [623, 399] on span "Confirm" at bounding box center [631, 403] width 42 height 13
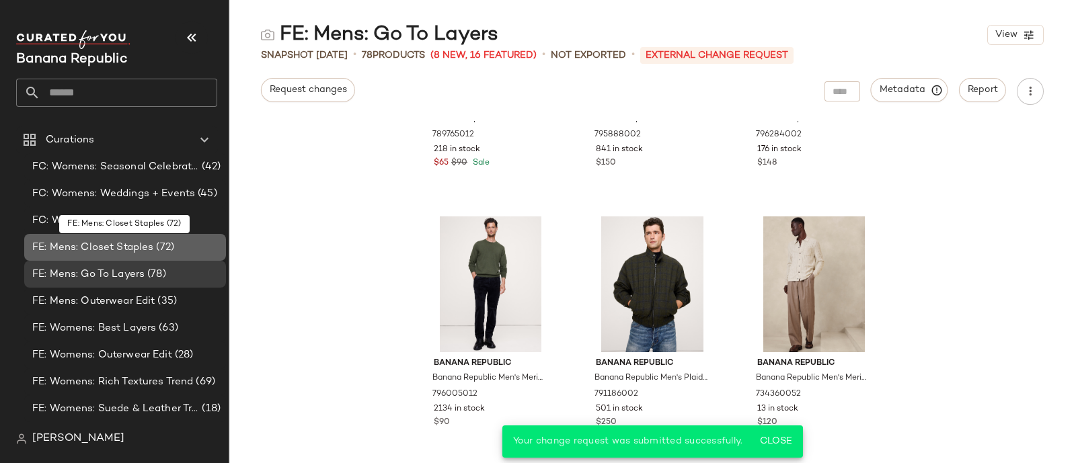
click at [105, 247] on span "FE: Mens: Closet Staples" at bounding box center [92, 247] width 121 height 15
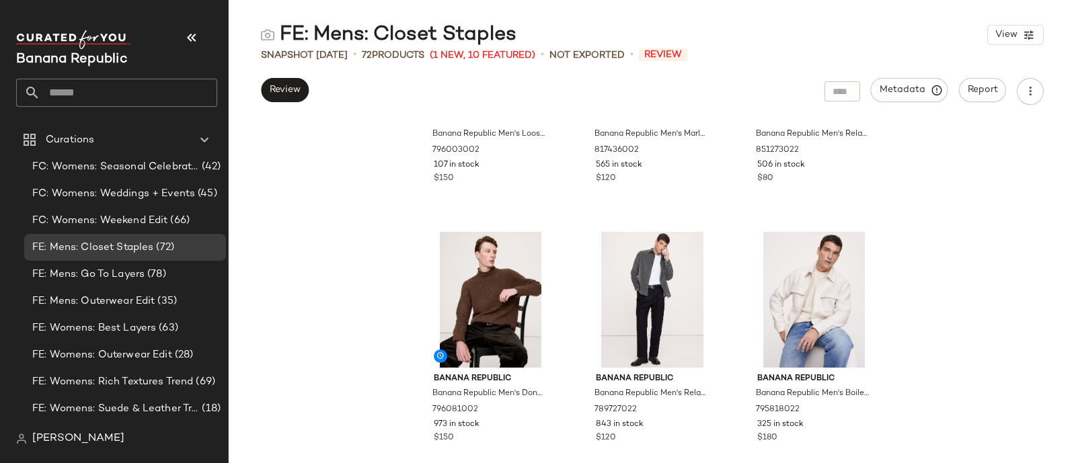
scroll to position [5889, 0]
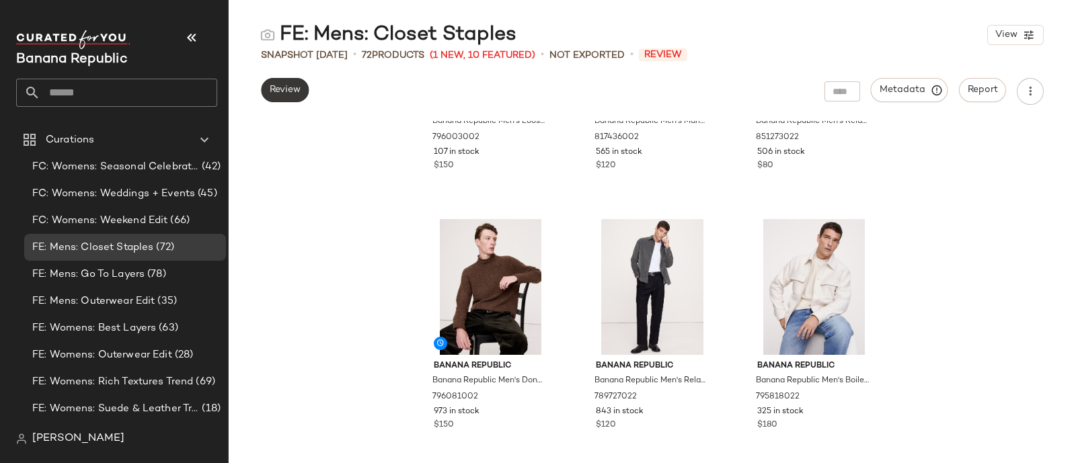
click at [294, 90] on span "Review" at bounding box center [285, 90] width 32 height 11
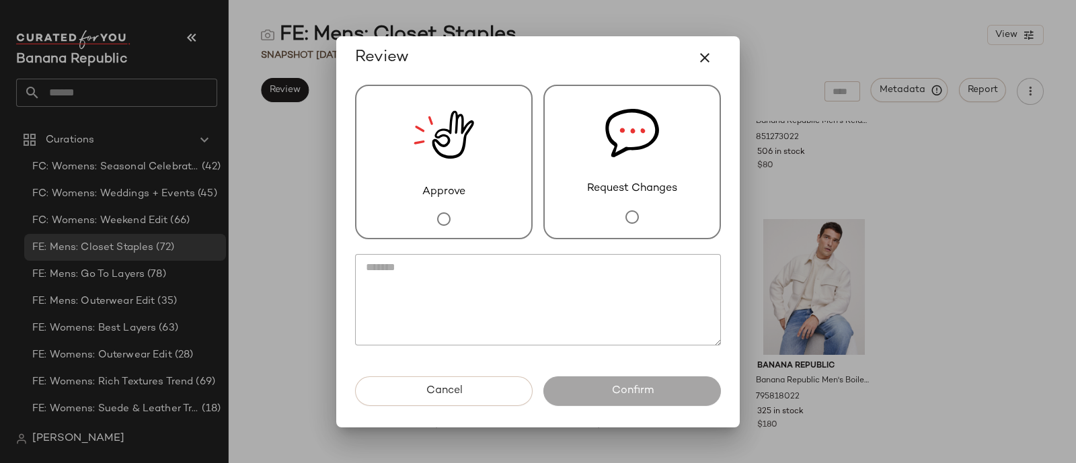
click at [486, 154] on div "Approve" at bounding box center [443, 162] width 177 height 155
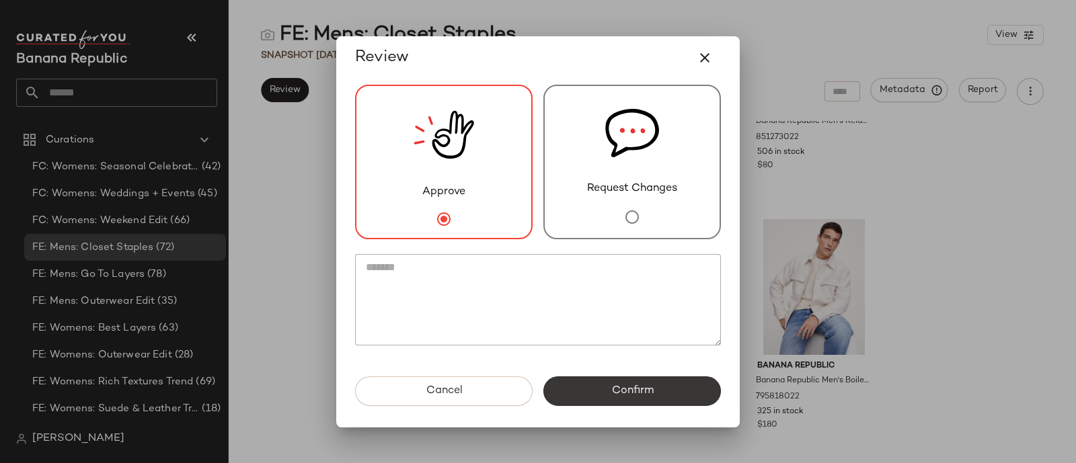
click at [660, 396] on button "Confirm" at bounding box center [631, 391] width 177 height 30
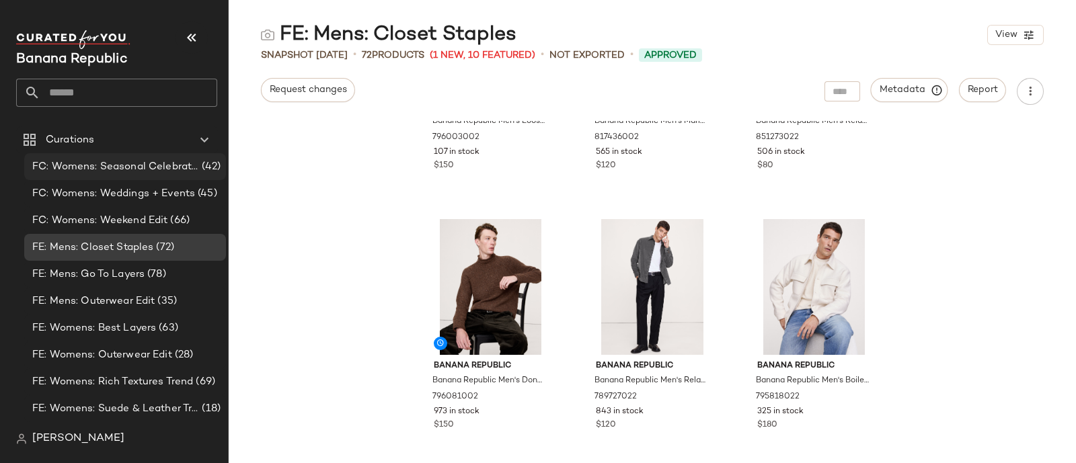
click at [124, 162] on span "FC: Womens: Seasonal Celebrations" at bounding box center [115, 166] width 167 height 15
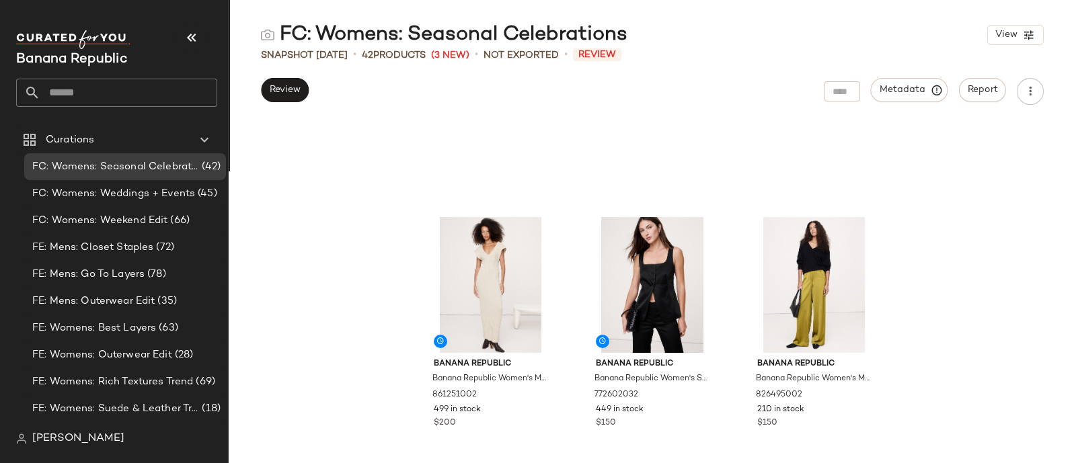
scroll to position [3034, 0]
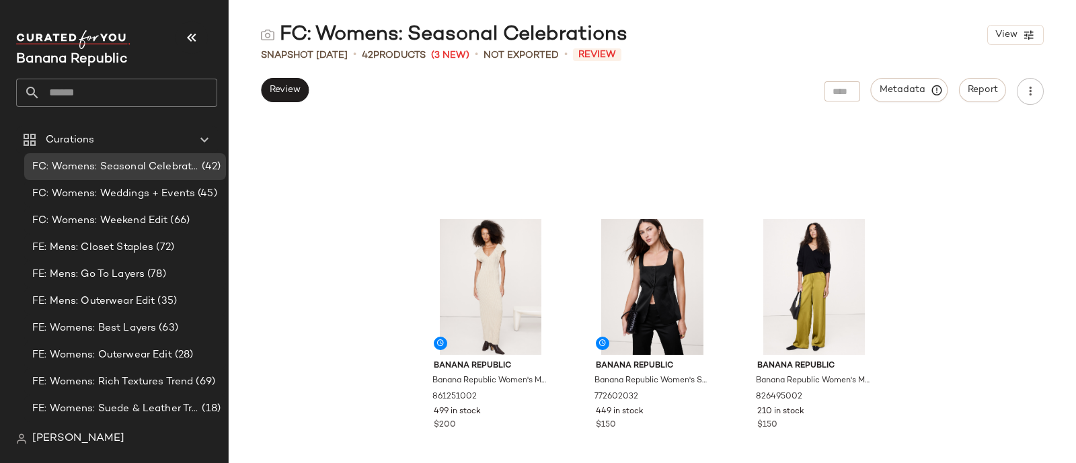
click at [327, 241] on div "Banana Republic Banana Republic Women's Merino-Cotton Maxi Dress With Open Back…" at bounding box center [652, 292] width 847 height 342
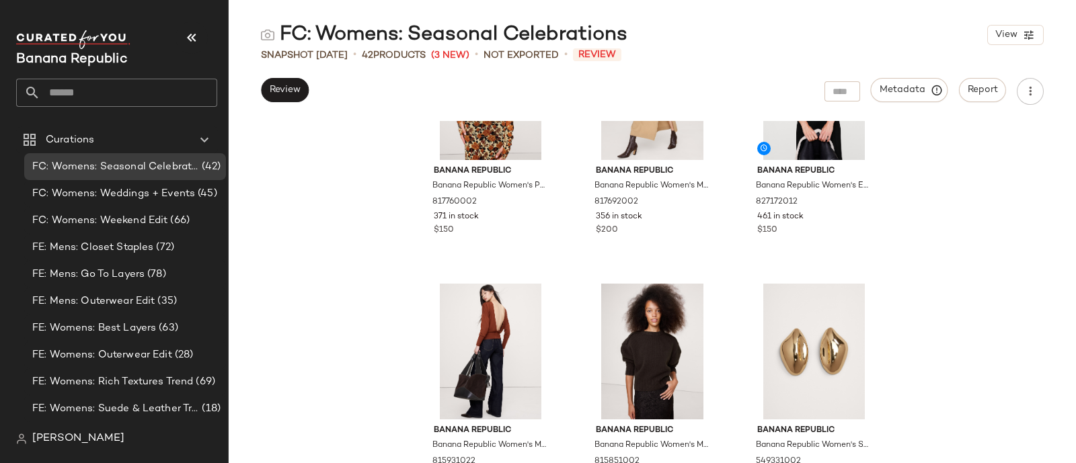
scroll to position [0, 0]
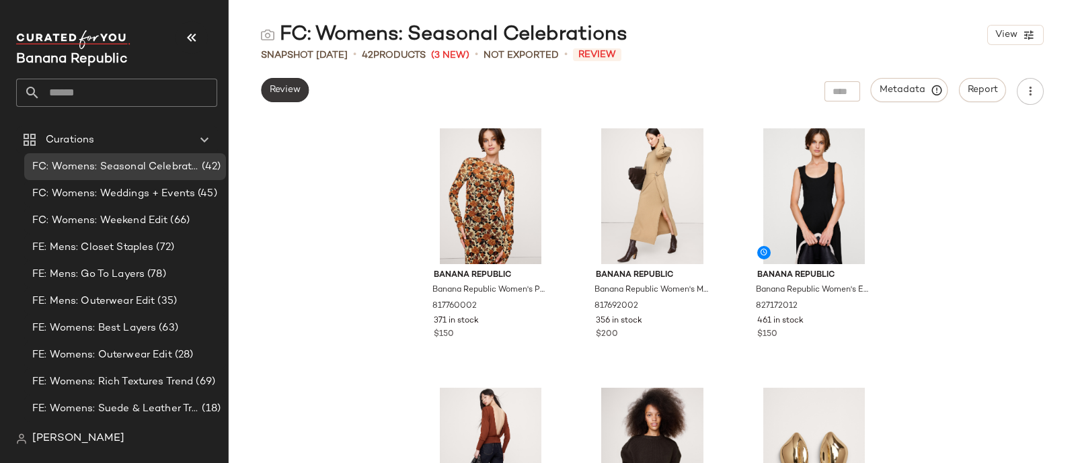
click at [282, 88] on span "Review" at bounding box center [285, 90] width 32 height 11
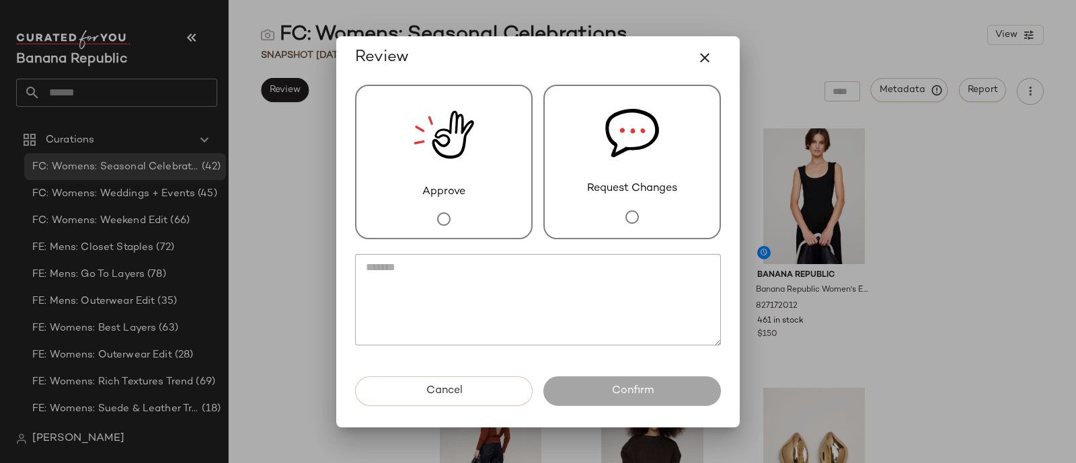
click at [454, 193] on span "Approve" at bounding box center [443, 192] width 43 height 16
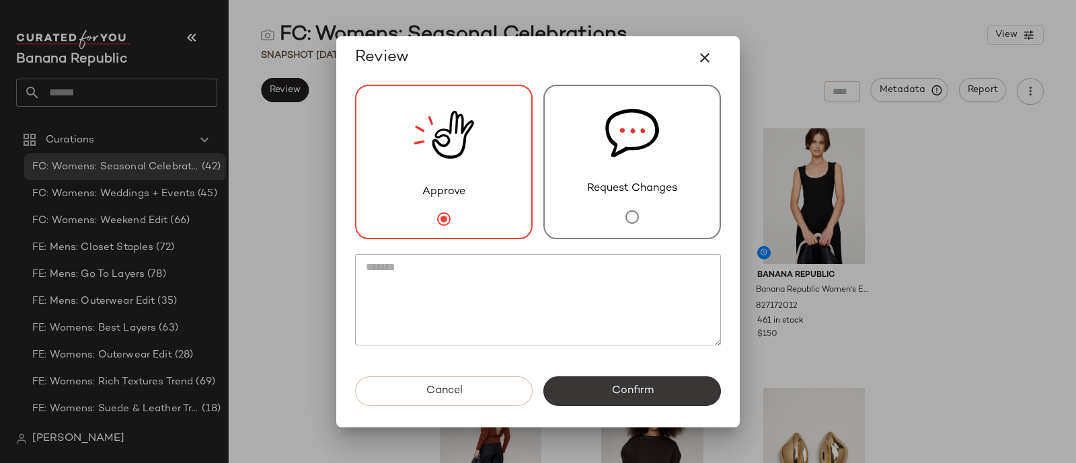
click at [658, 398] on button "Confirm" at bounding box center [631, 391] width 177 height 30
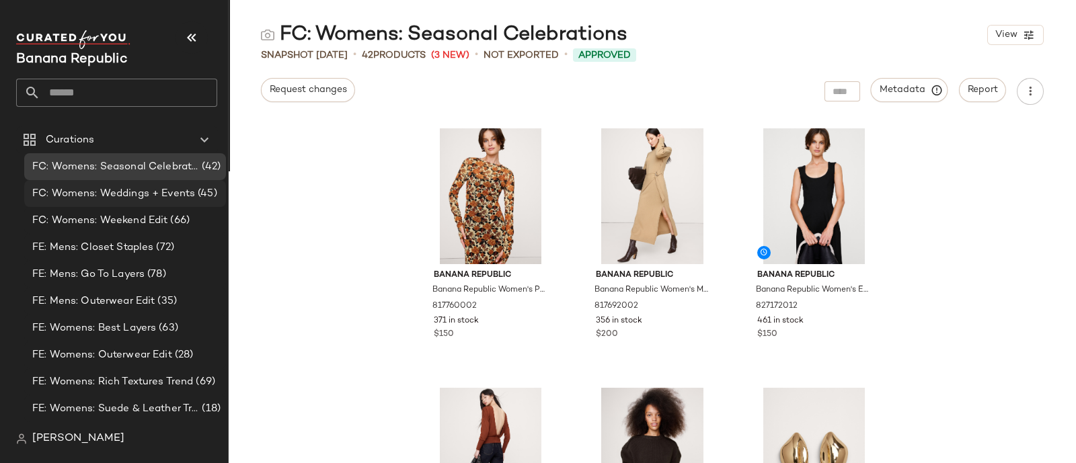
click at [69, 192] on span "FC: Womens: Weddings + Events" at bounding box center [113, 193] width 163 height 15
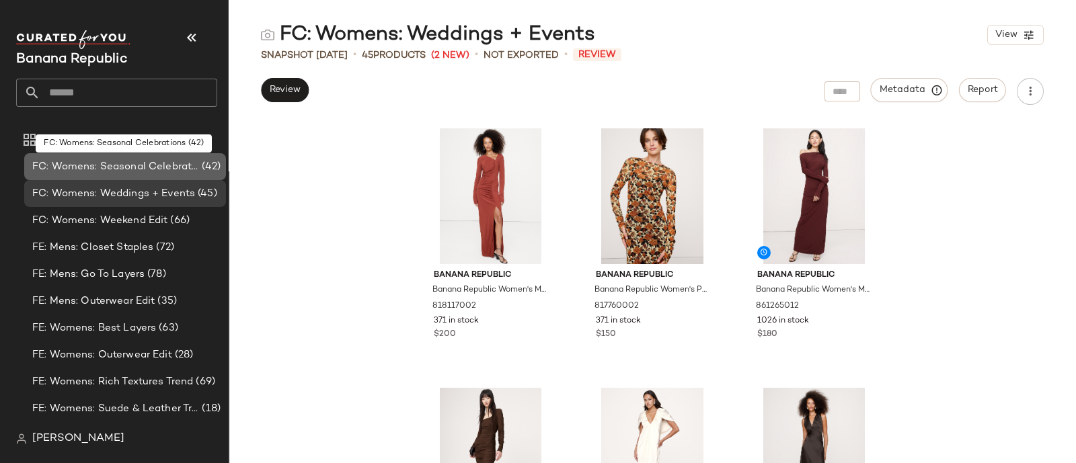
click at [153, 166] on span "FC: Womens: Seasonal Celebrations" at bounding box center [115, 166] width 167 height 15
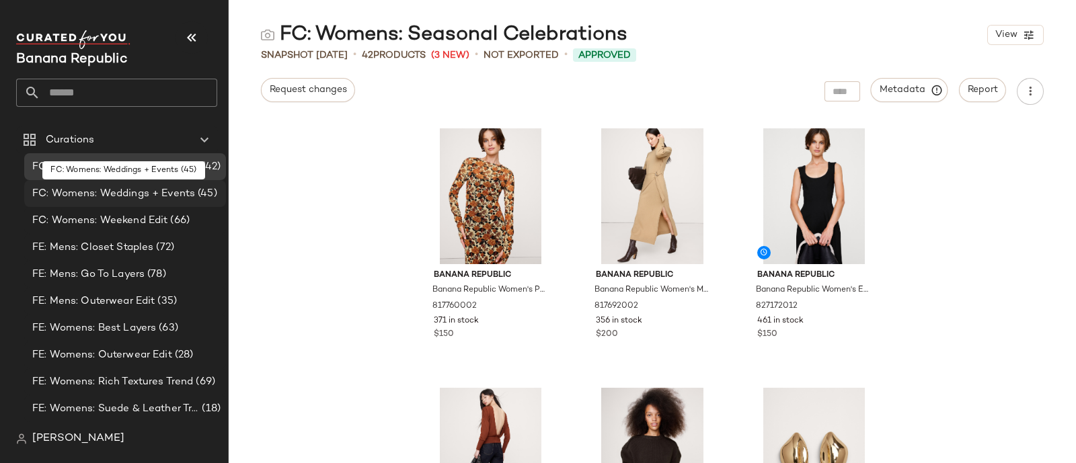
click at [134, 190] on span "FC: Womens: Weddings + Events" at bounding box center [113, 193] width 163 height 15
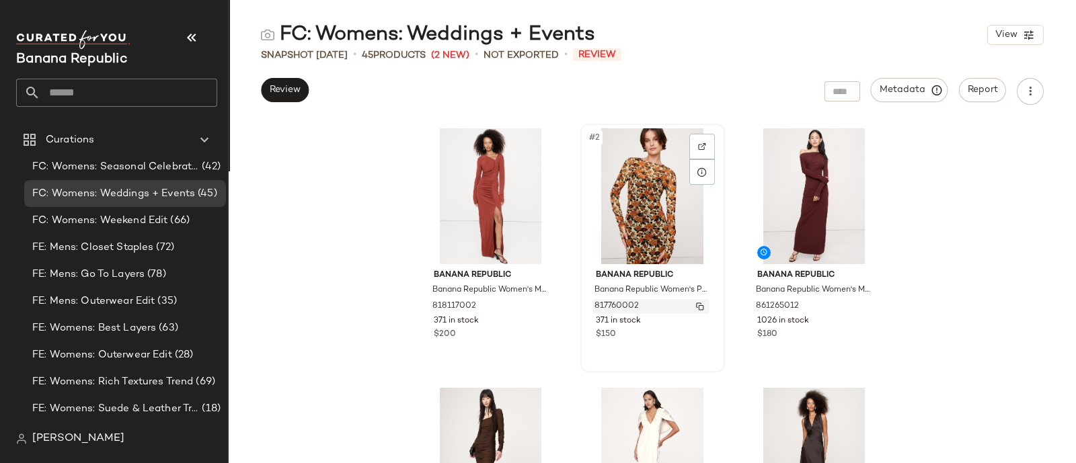
click at [619, 308] on span "817760002" at bounding box center [616, 307] width 44 height 12
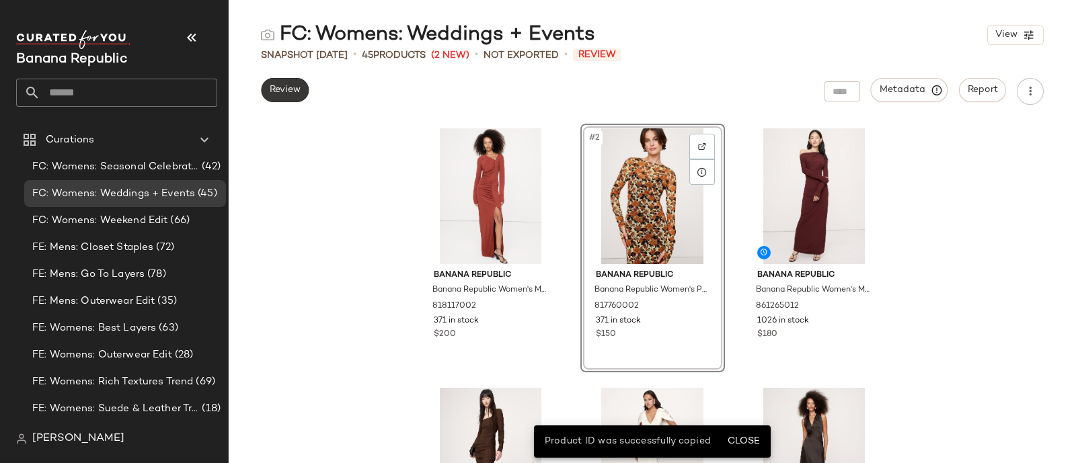
click at [298, 85] on span "Review" at bounding box center [285, 90] width 32 height 11
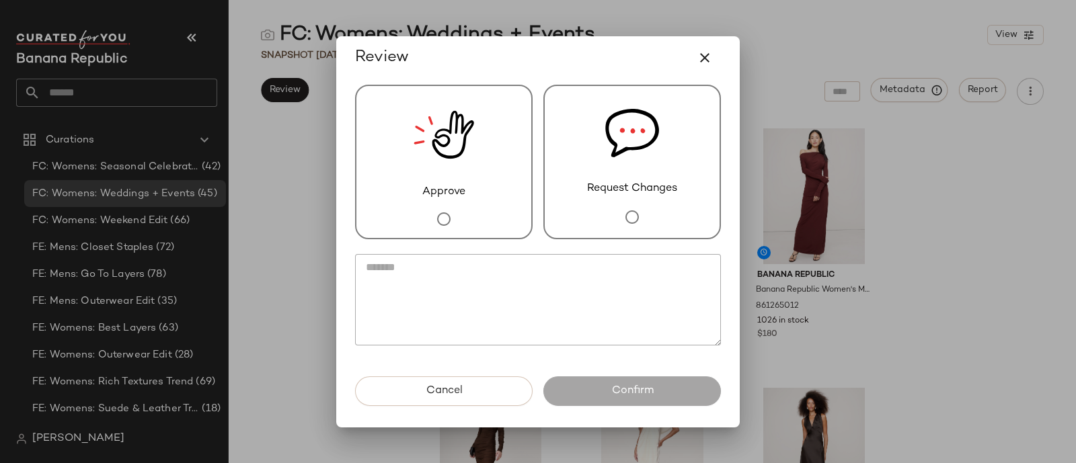
click at [615, 199] on div "Request Changes" at bounding box center [631, 162] width 177 height 155
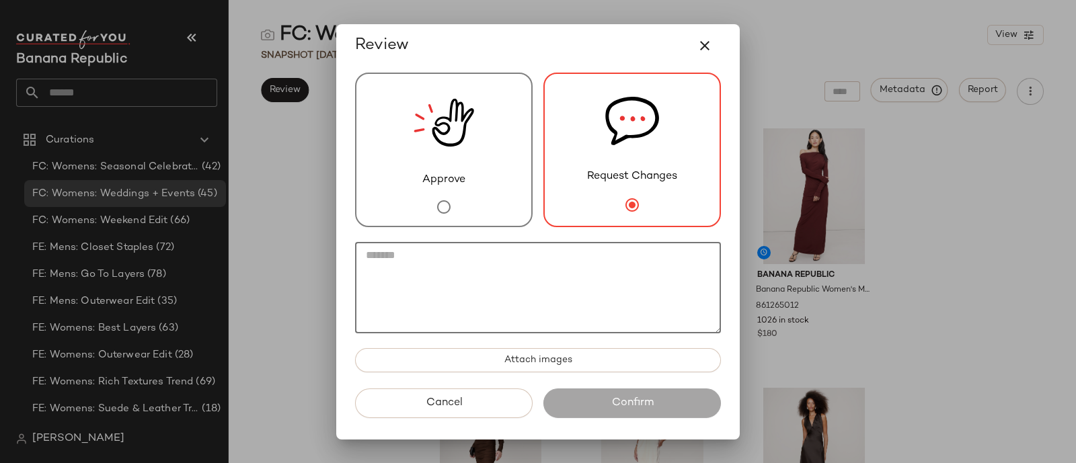
click at [554, 282] on textarea at bounding box center [538, 287] width 366 height 91
paste textarea "*********"
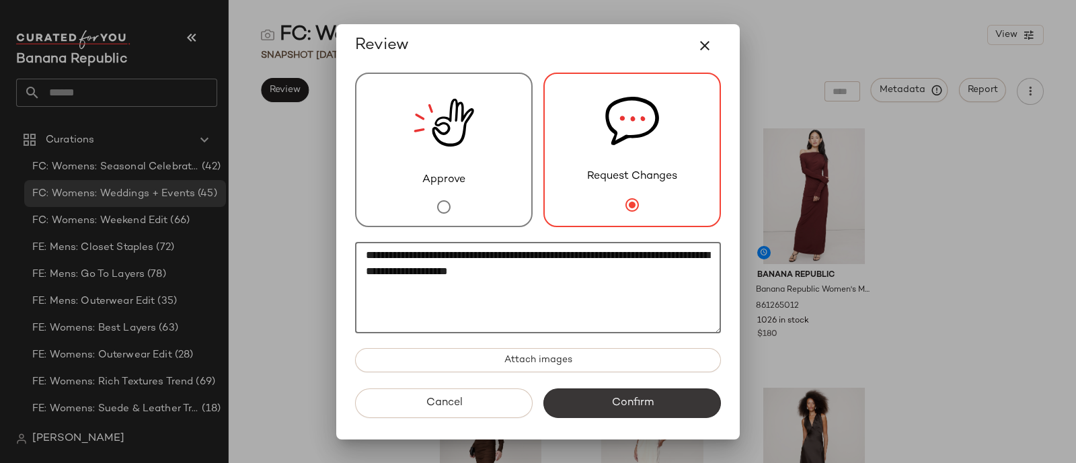
type textarea "**********"
click at [618, 399] on span "Confirm" at bounding box center [631, 403] width 42 height 13
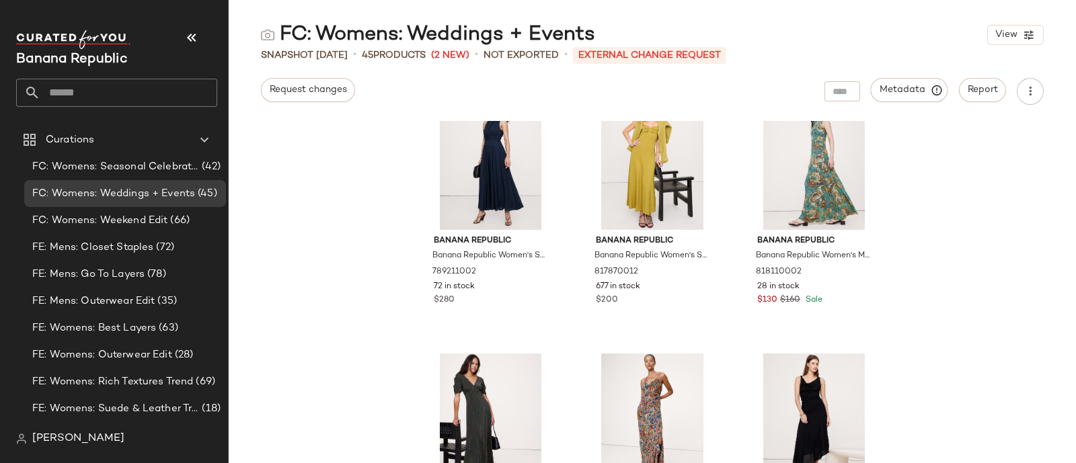
scroll to position [1809, 0]
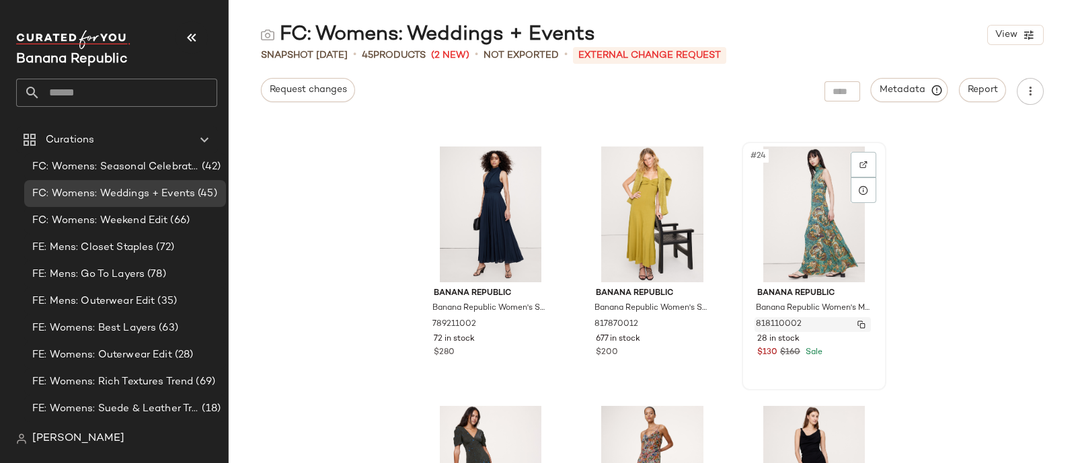
click at [782, 326] on span "818110002" at bounding box center [779, 325] width 46 height 12
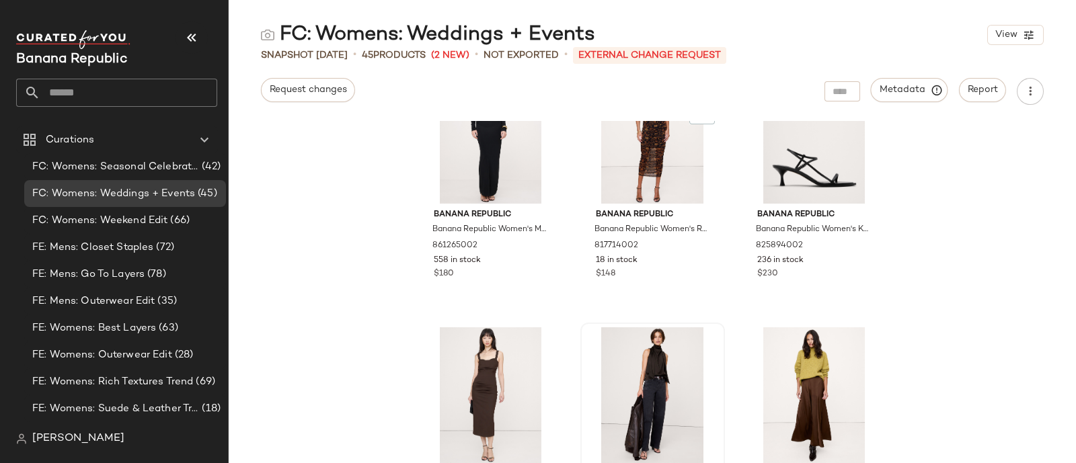
scroll to position [854, 0]
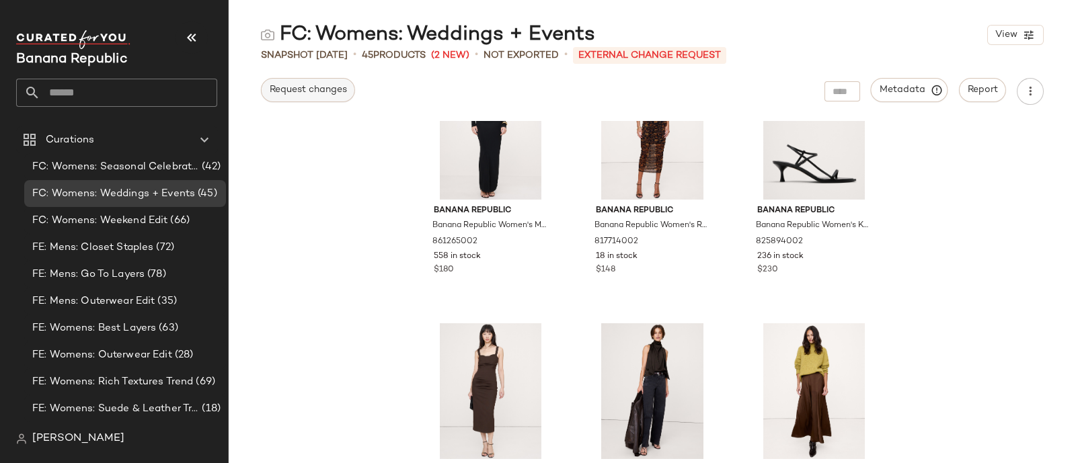
click at [299, 81] on button "Request changes" at bounding box center [308, 90] width 94 height 24
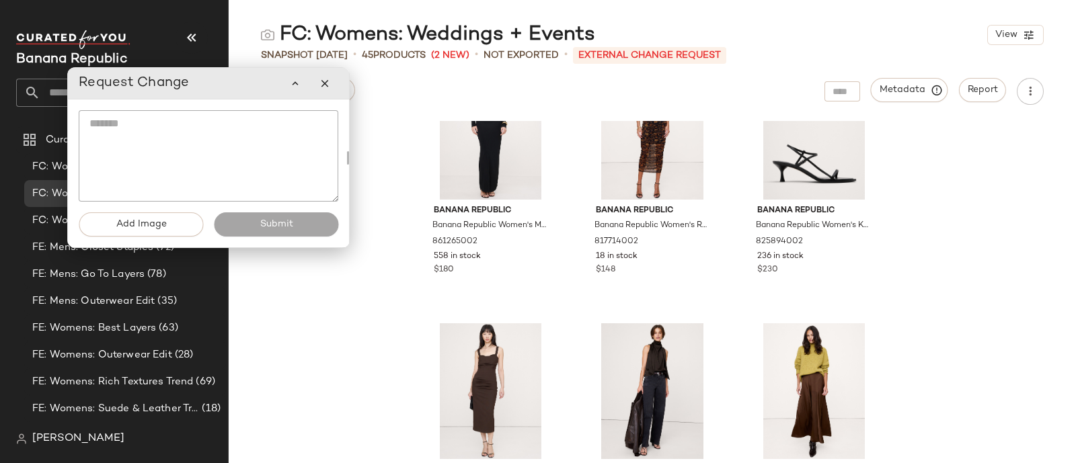
click at [242, 122] on textarea at bounding box center [209, 155] width 260 height 91
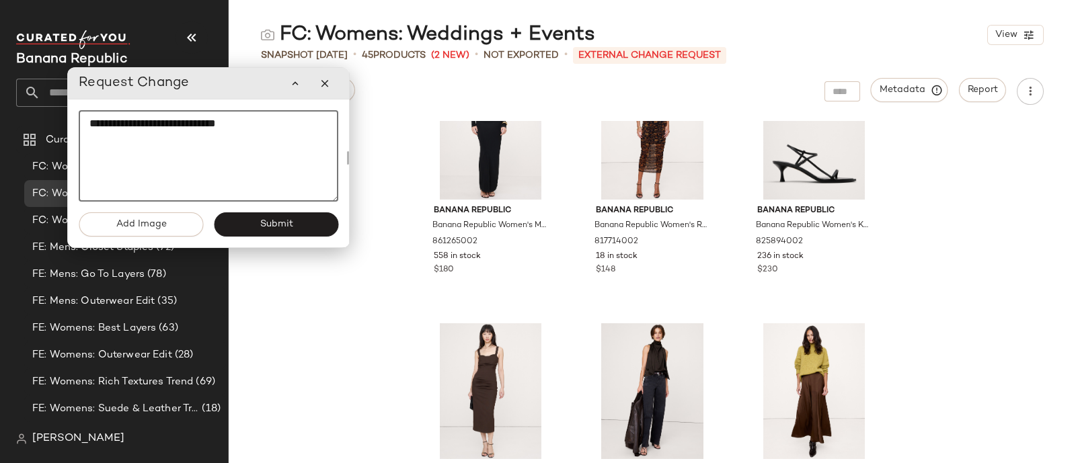
click at [150, 144] on textarea "**********" at bounding box center [209, 155] width 260 height 91
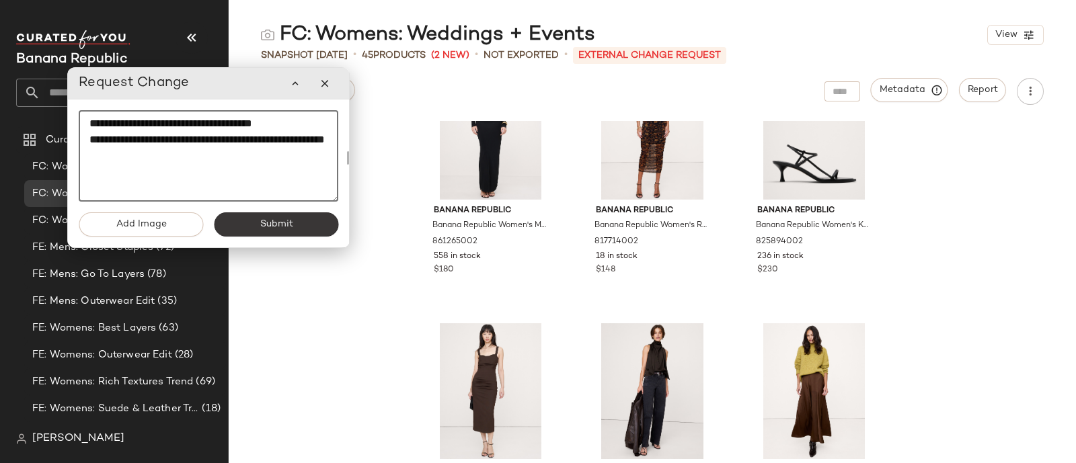
type textarea "**********"
click at [274, 219] on span "Submit" at bounding box center [276, 224] width 34 height 11
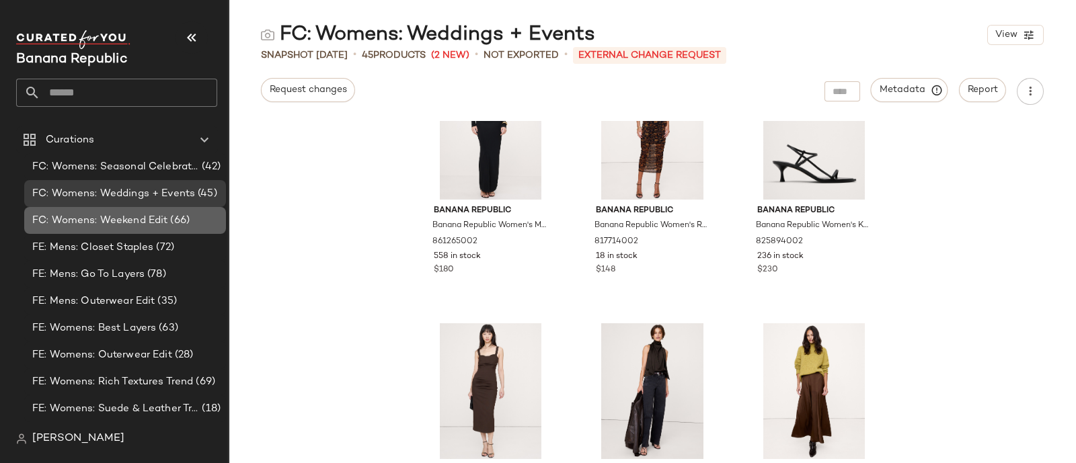
click at [134, 218] on span "FC: Womens: Weekend Edit" at bounding box center [99, 220] width 135 height 15
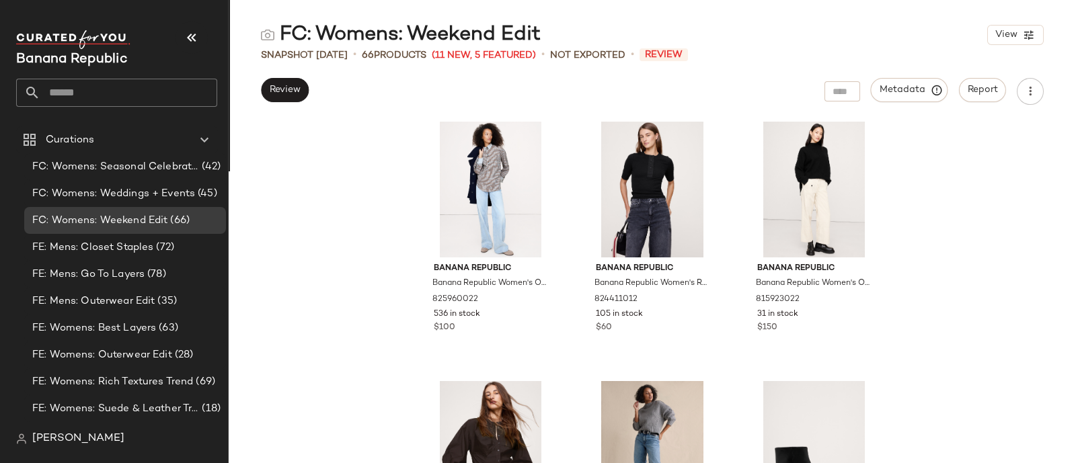
scroll to position [536, 0]
click at [288, 85] on span "Review" at bounding box center [285, 90] width 32 height 11
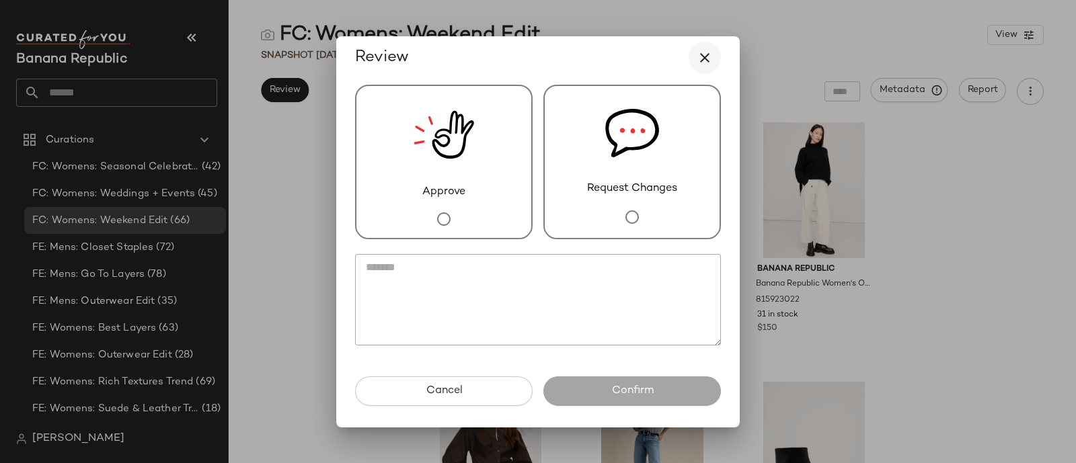
click at [703, 55] on icon "button" at bounding box center [704, 58] width 16 height 16
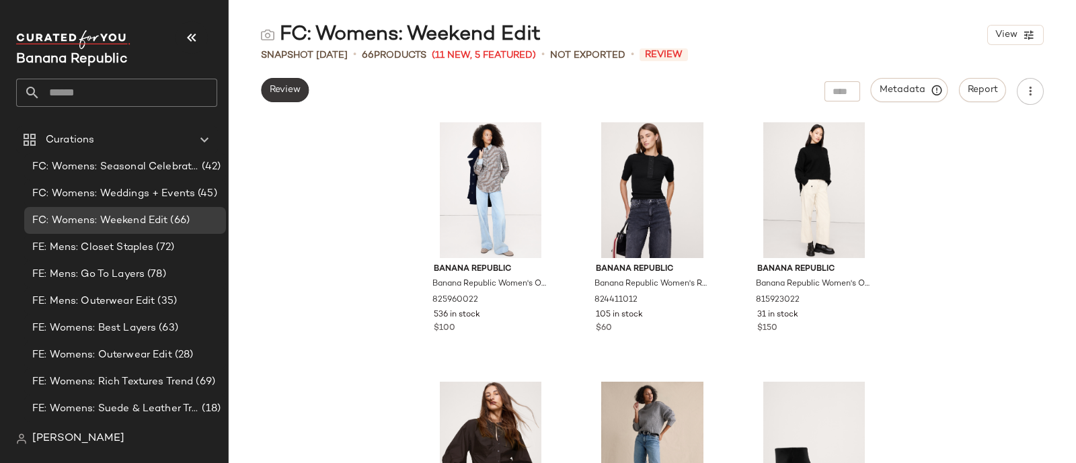
click at [270, 94] on span "Review" at bounding box center [285, 90] width 32 height 11
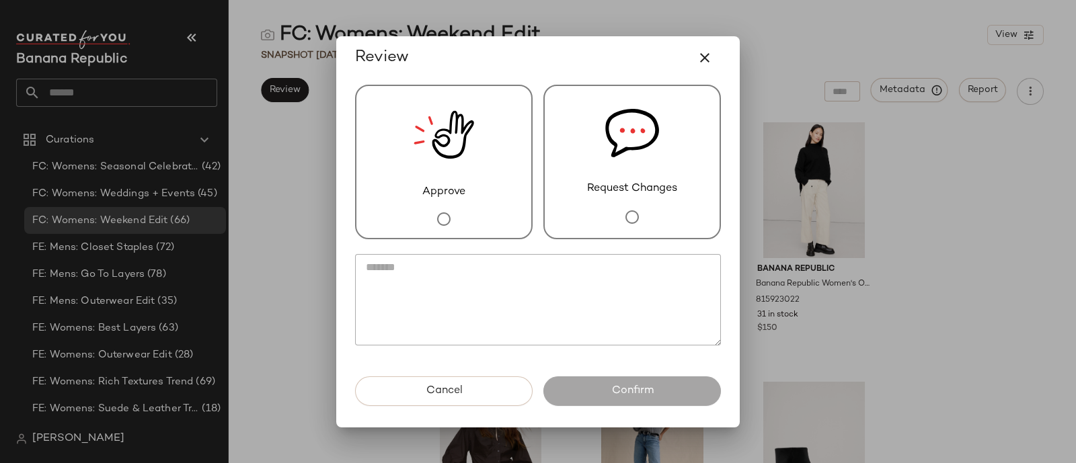
click at [610, 205] on div "Request Changes" at bounding box center [631, 162] width 177 height 155
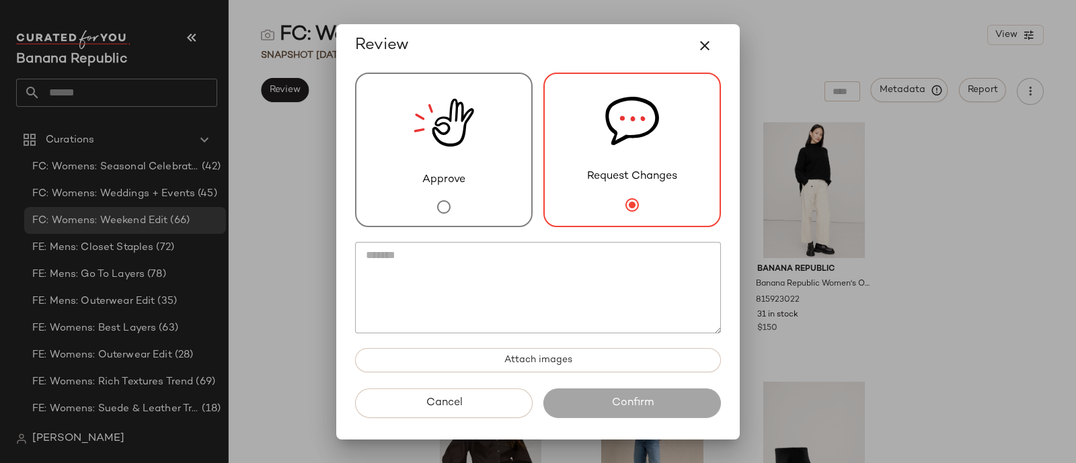
click at [514, 284] on textarea at bounding box center [538, 287] width 366 height 91
click at [699, 32] on button "button" at bounding box center [704, 46] width 32 height 32
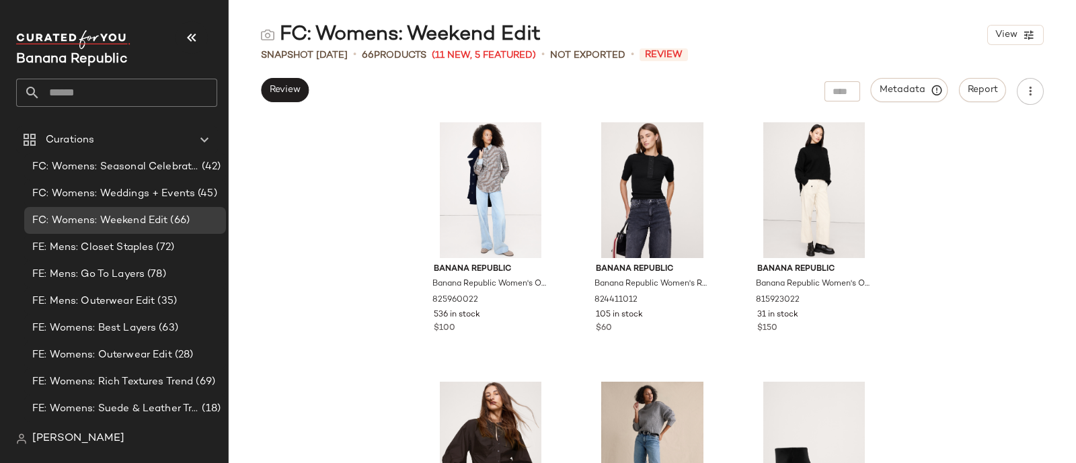
click at [350, 157] on div "Banana Republic Banana Republic Women's Oversized Cotton Poplin Banker Shirt Bl…" at bounding box center [652, 292] width 847 height 342
click at [272, 96] on button "Review" at bounding box center [285, 90] width 48 height 24
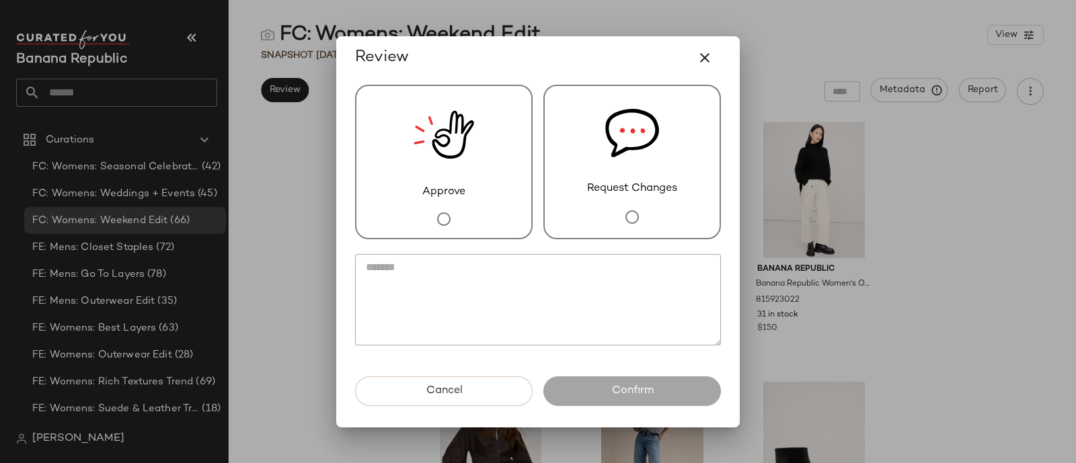
click at [273, 173] on div at bounding box center [538, 231] width 1076 height 463
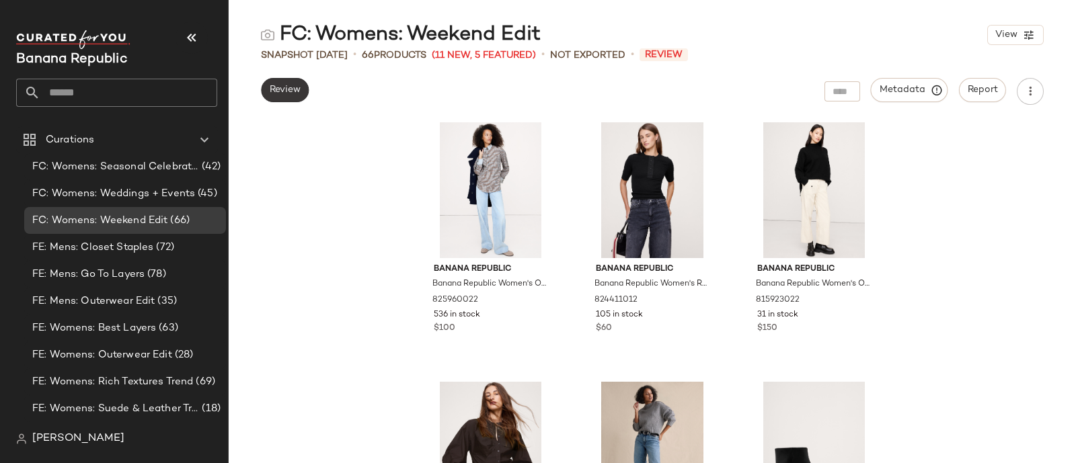
click at [284, 89] on span "Review" at bounding box center [285, 90] width 32 height 11
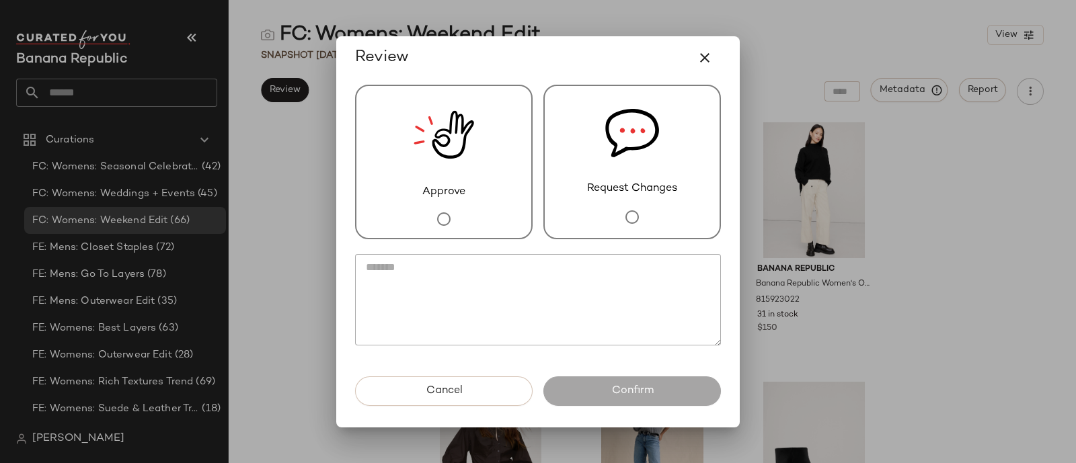
drag, startPoint x: 612, startPoint y: 46, endPoint x: 397, endPoint y: 65, distance: 216.0
click at [397, 65] on div "Review" at bounding box center [538, 58] width 366 height 32
click at [440, 389] on span "Cancel" at bounding box center [443, 391] width 37 height 13
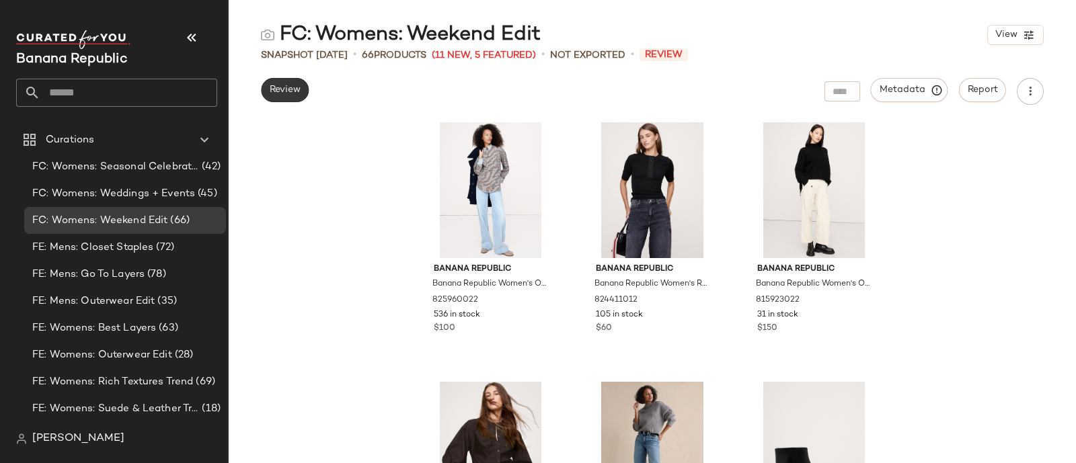
click at [291, 93] on span "Review" at bounding box center [285, 90] width 32 height 11
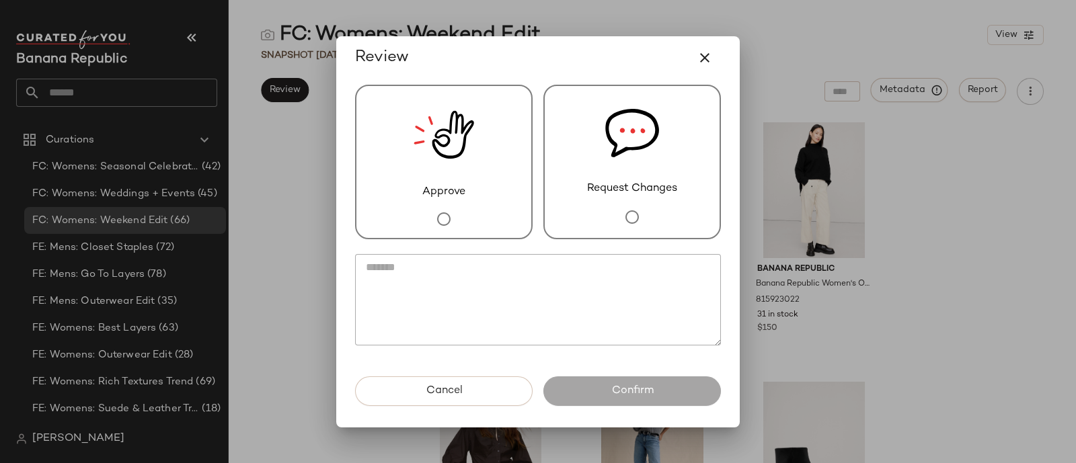
click at [663, 186] on span "Request Changes" at bounding box center [632, 189] width 90 height 16
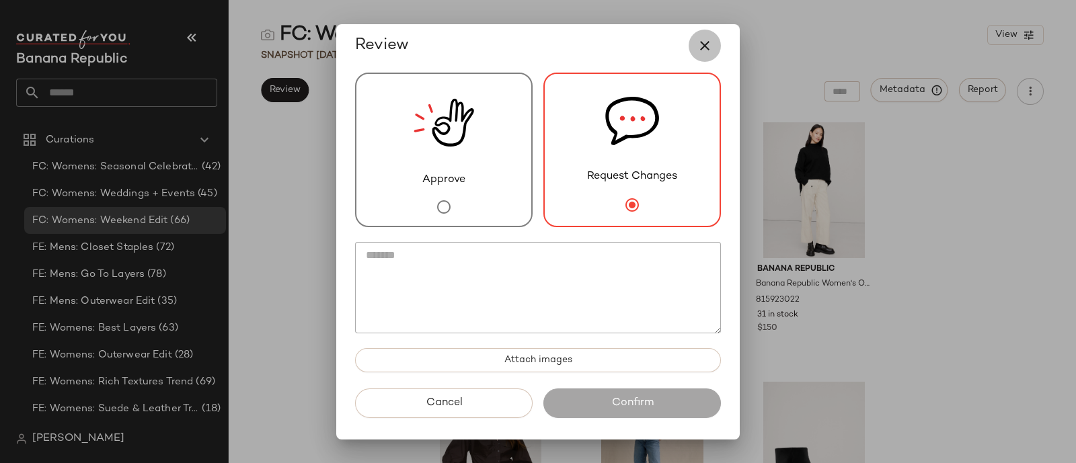
click at [692, 48] on button "button" at bounding box center [704, 46] width 32 height 32
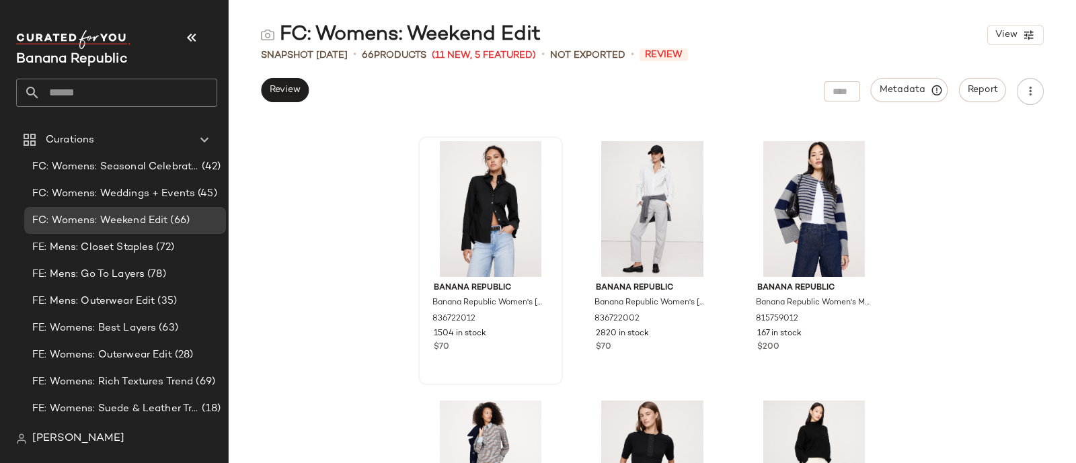
scroll to position [247, 0]
click at [283, 85] on span "Review" at bounding box center [285, 90] width 32 height 11
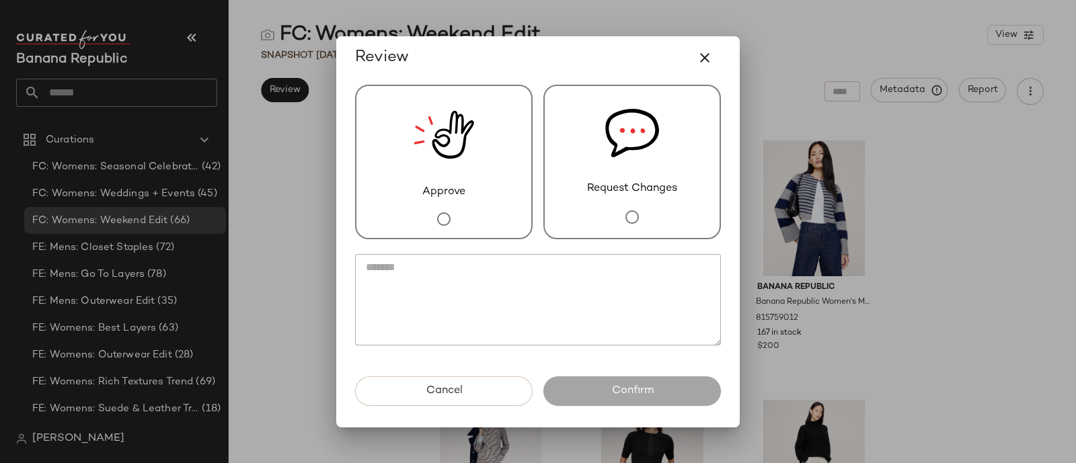
click at [631, 173] on img at bounding box center [632, 133] width 54 height 95
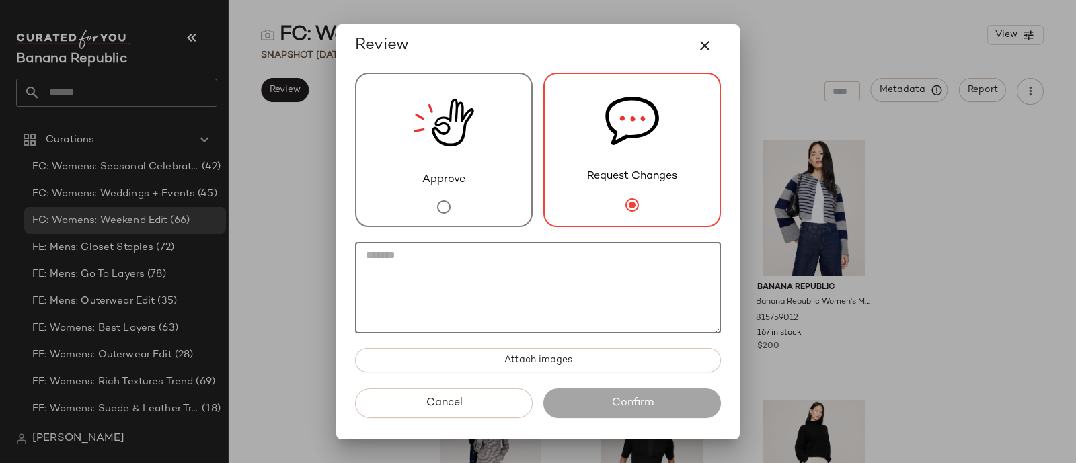
click at [573, 274] on textarea at bounding box center [538, 287] width 366 height 91
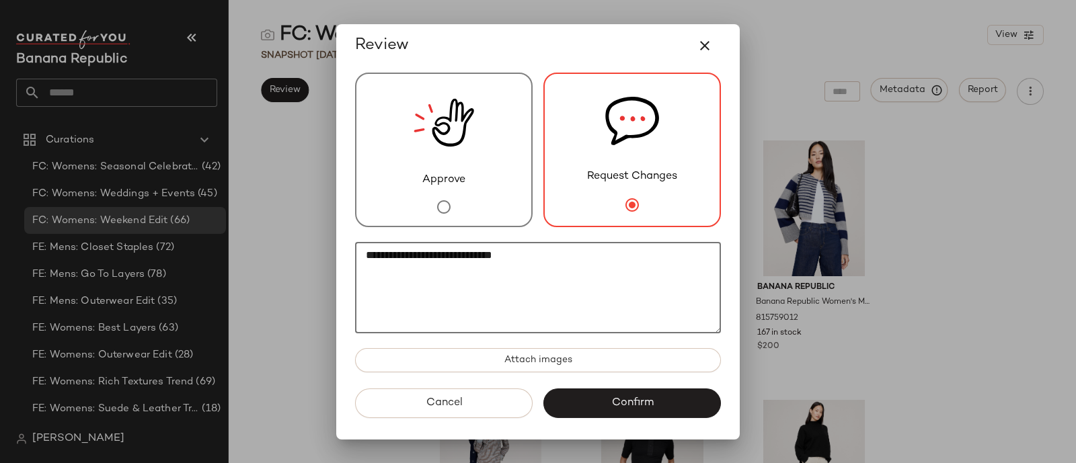
click at [366, 253] on textarea "**********" at bounding box center [538, 287] width 366 height 91
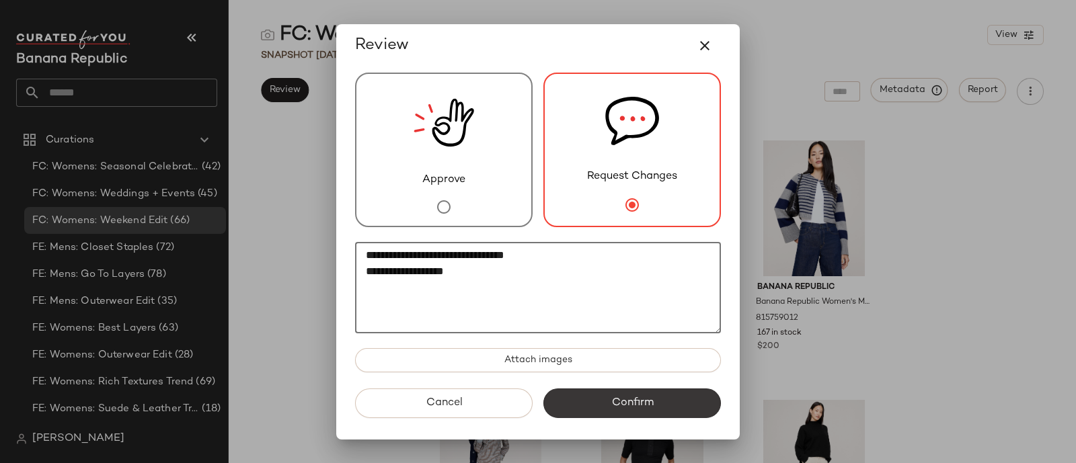
type textarea "**********"
click at [645, 393] on button "Confirm" at bounding box center [631, 404] width 177 height 30
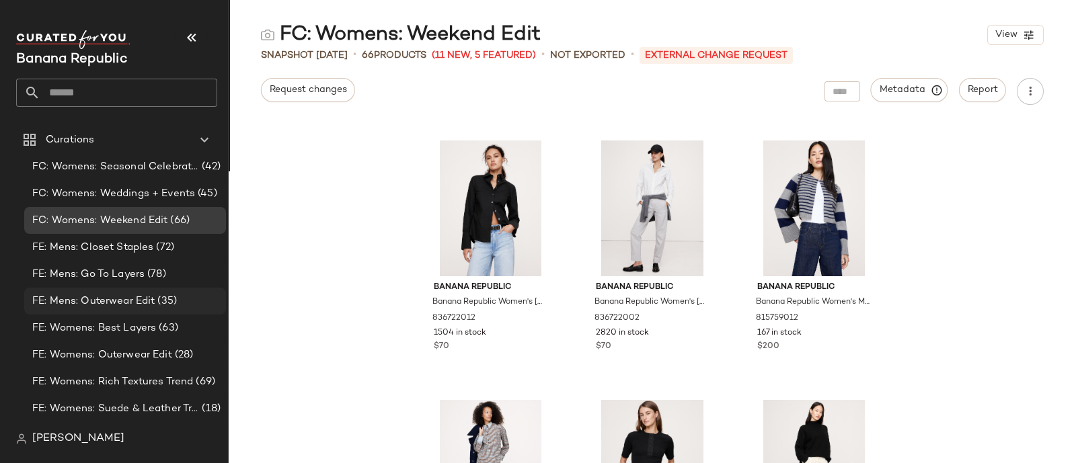
click at [147, 297] on span "FE: Mens: Outerwear Edit" at bounding box center [93, 301] width 122 height 15
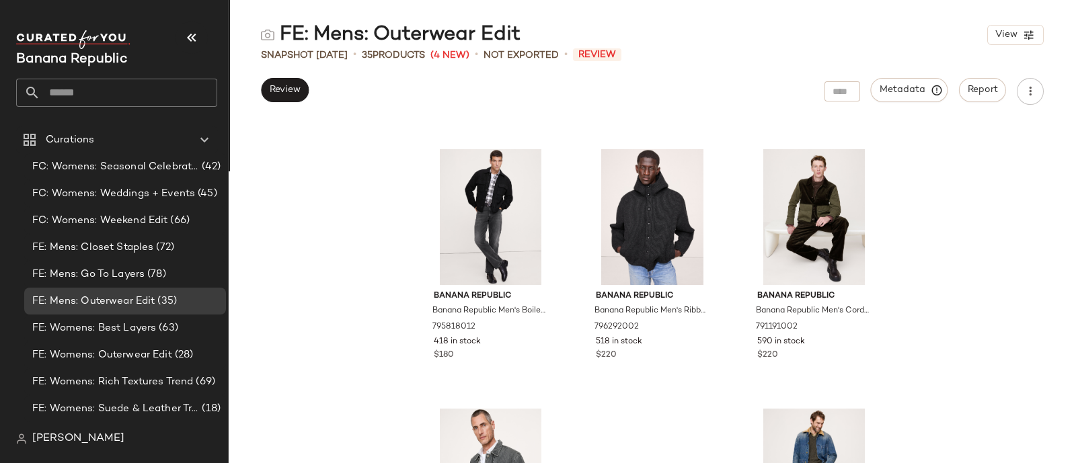
scroll to position [2774, 0]
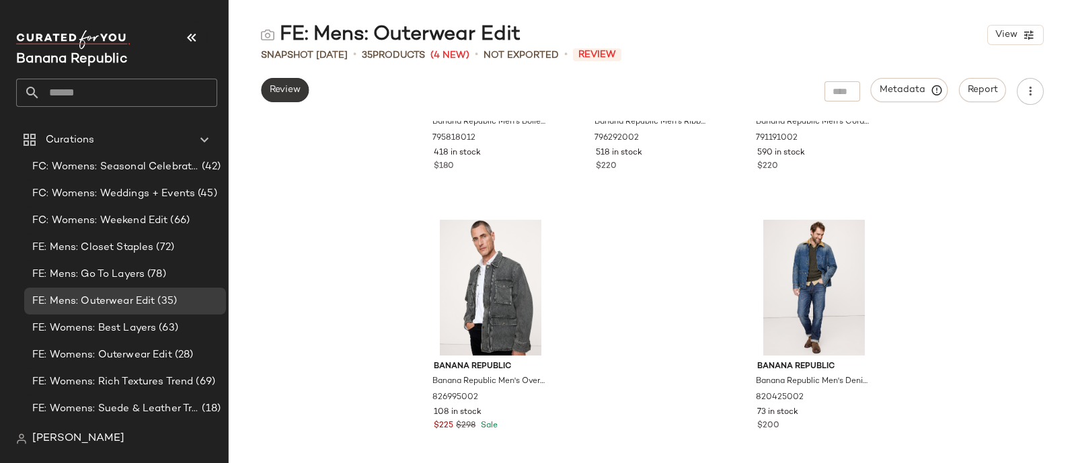
click at [280, 93] on span "Review" at bounding box center [285, 90] width 32 height 11
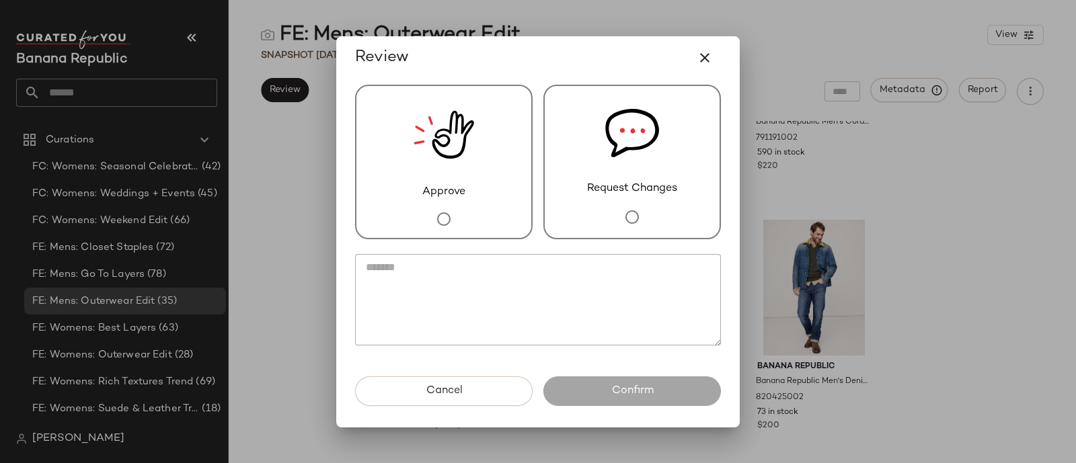
click at [656, 176] on img at bounding box center [632, 133] width 54 height 95
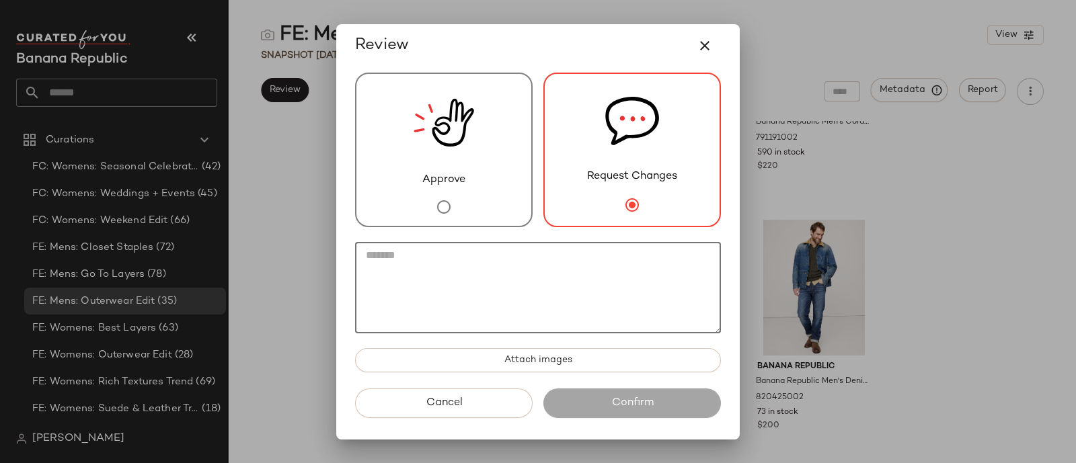
click at [553, 315] on textarea at bounding box center [538, 287] width 366 height 91
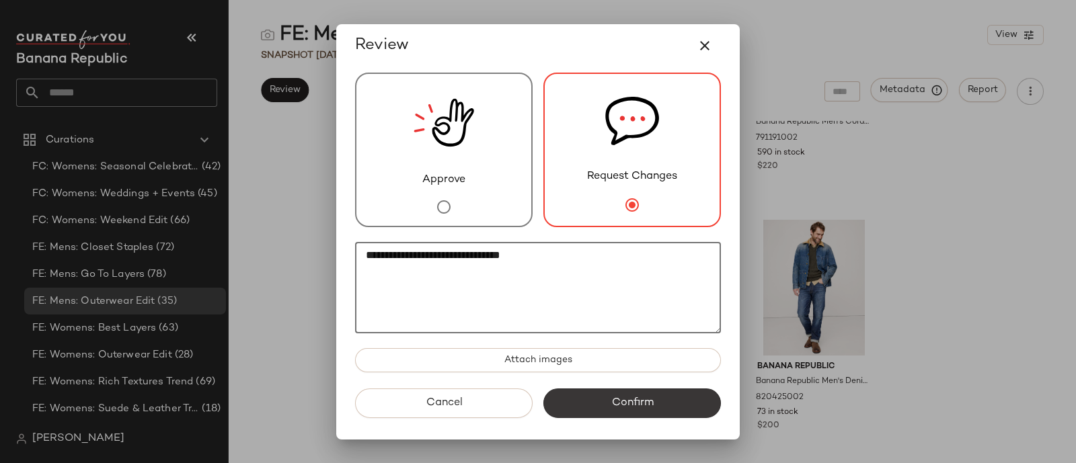
type textarea "**********"
click at [636, 409] on span "Confirm" at bounding box center [631, 403] width 42 height 13
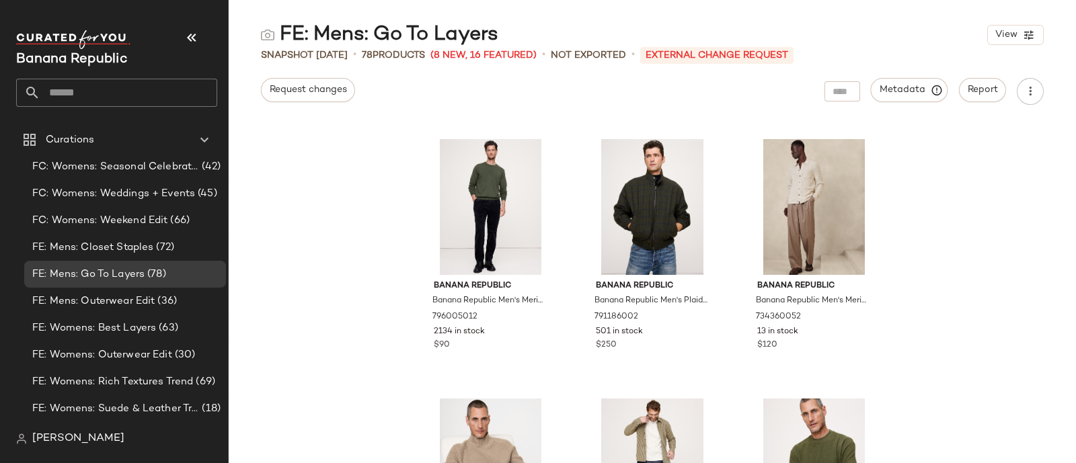
scroll to position [2299, 0]
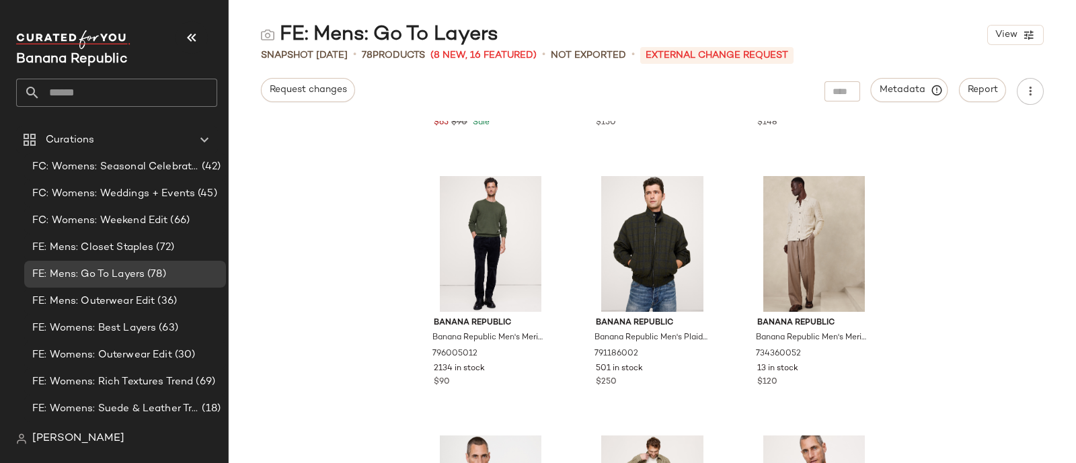
click at [947, 204] on div "Banana Republic Banana Republic Men's Loose-Fit Washed Cotton Poplin Shirt Oliv…" at bounding box center [652, 292] width 847 height 342
click at [305, 91] on span "Request changes" at bounding box center [308, 90] width 78 height 11
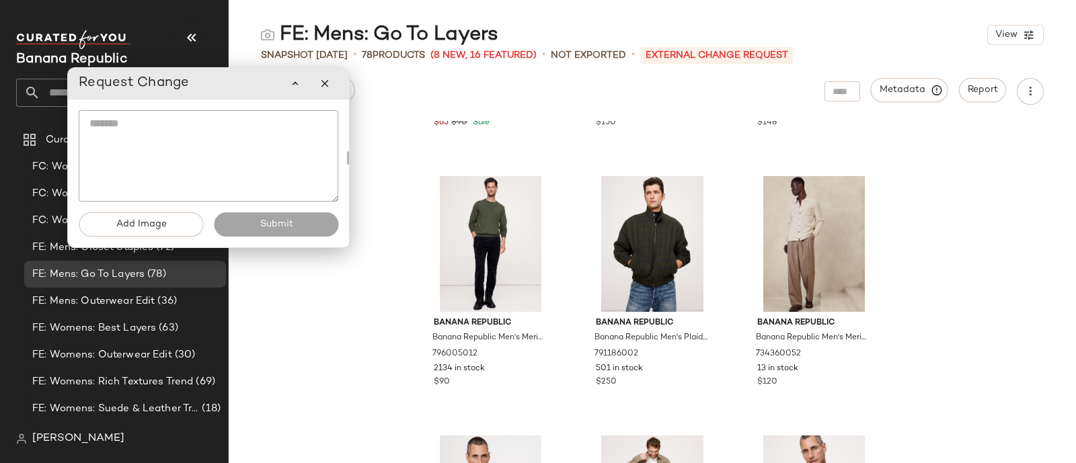
click at [248, 152] on textarea at bounding box center [209, 155] width 260 height 91
click at [146, 231] on button "Add Image" at bounding box center [141, 224] width 124 height 24
type input "**********"
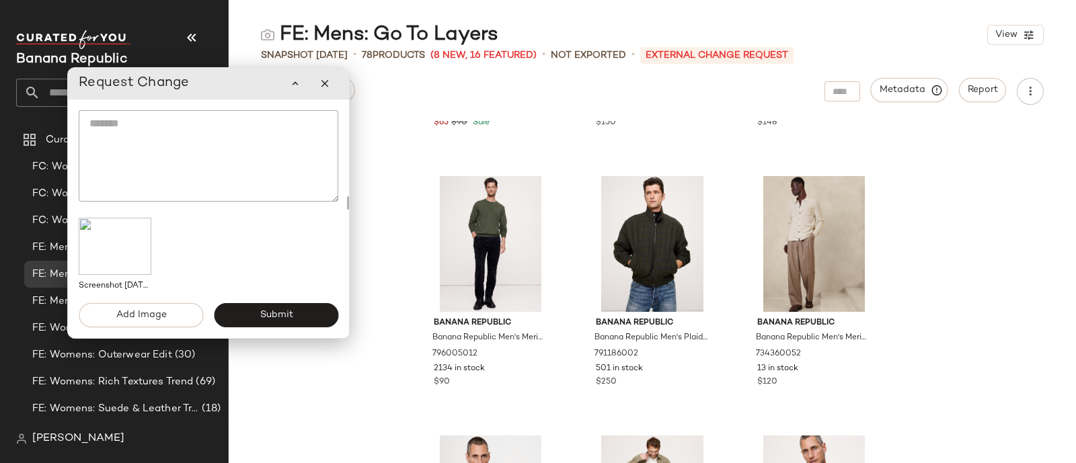
click at [227, 146] on textarea at bounding box center [209, 155] width 260 height 91
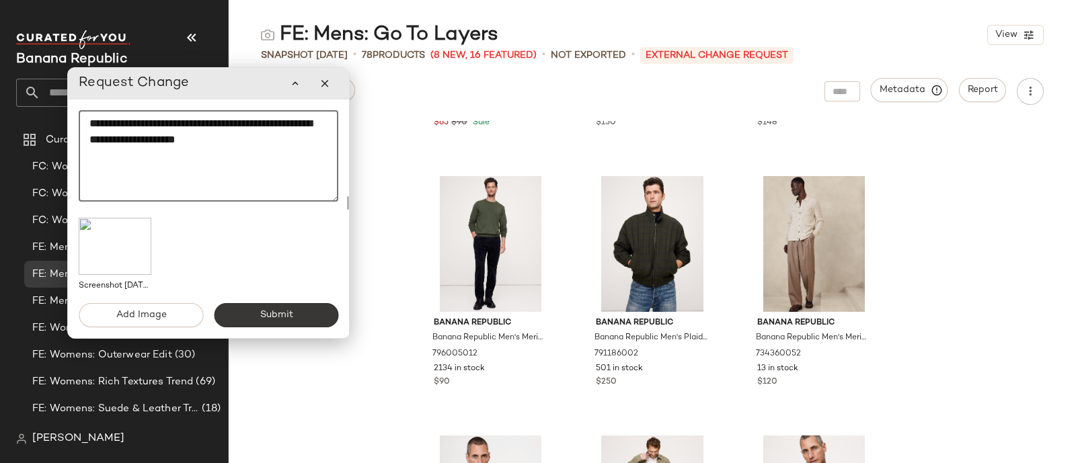
type textarea "**********"
click at [293, 312] on button "Submit" at bounding box center [276, 315] width 124 height 24
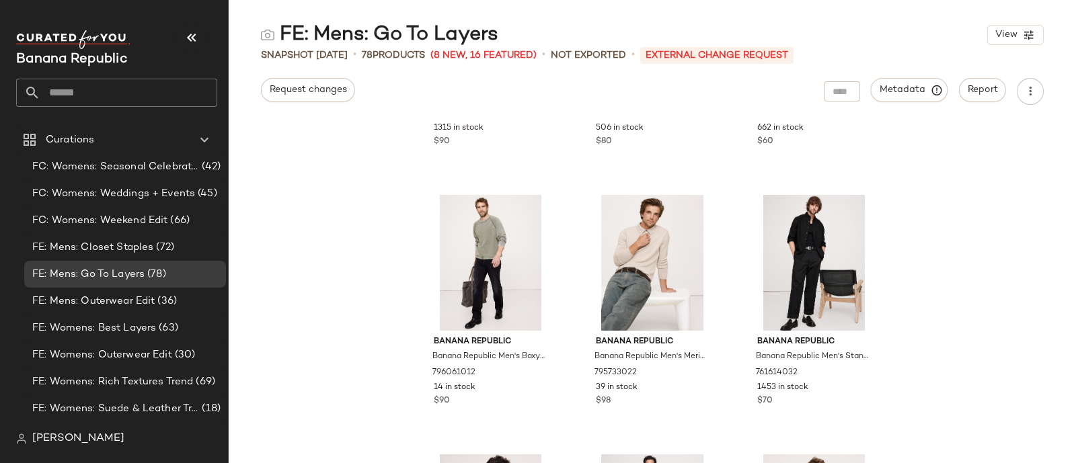
scroll to position [3316, 0]
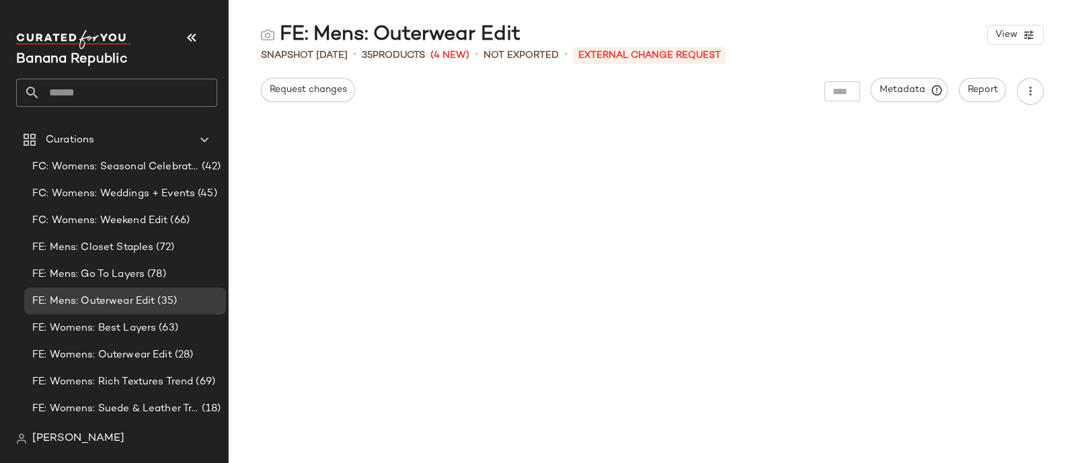
scroll to position [2774, 0]
